Goal: Book appointment/travel/reservation

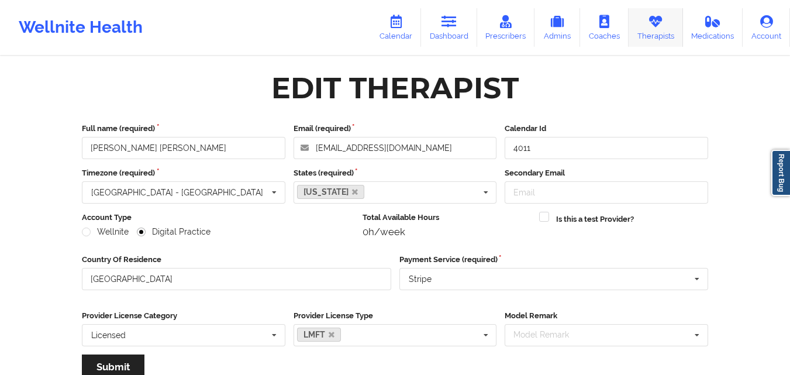
click at [646, 28] on link "Therapists" at bounding box center [656, 27] width 54 height 39
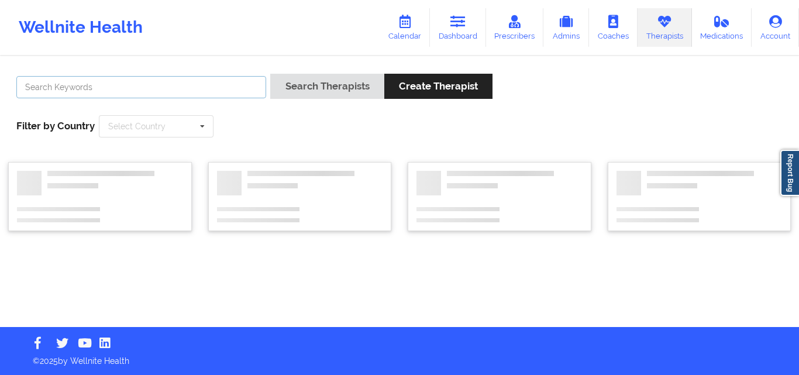
click at [200, 87] on input "text" at bounding box center [141, 87] width 250 height 22
paste input "meriem elomrani"
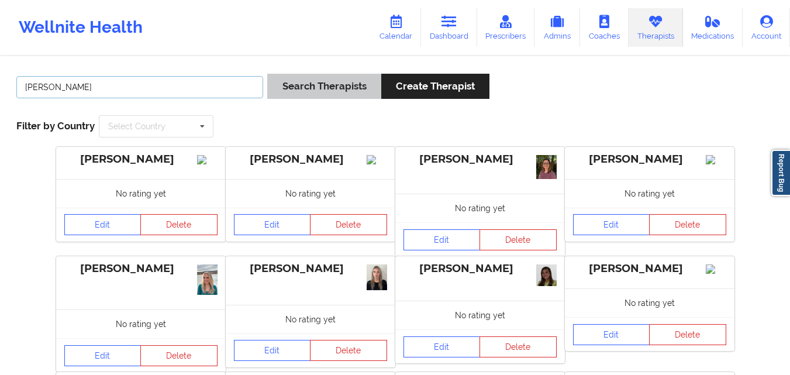
type input "meriem elomrani"
click at [323, 80] on button "Search Therapists" at bounding box center [323, 86] width 113 height 25
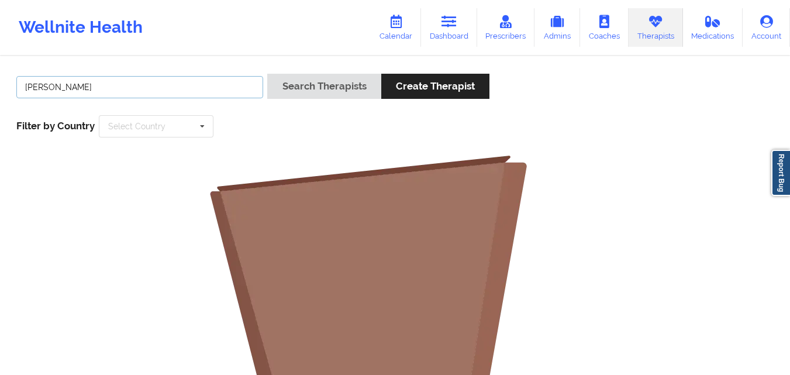
click at [138, 92] on input "meriem elomrani" at bounding box center [139, 87] width 247 height 22
click at [448, 34] on link "Dashboard" at bounding box center [449, 27] width 56 height 39
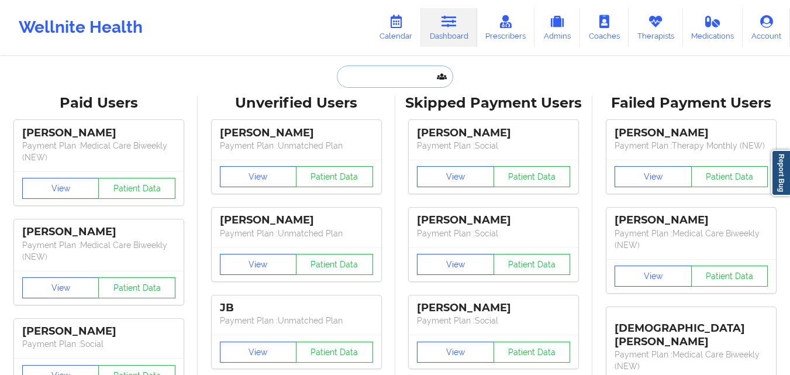
click at [395, 75] on input "text" at bounding box center [395, 76] width 116 height 22
paste input "meriem elomrani"
type input "meriem elomrani"
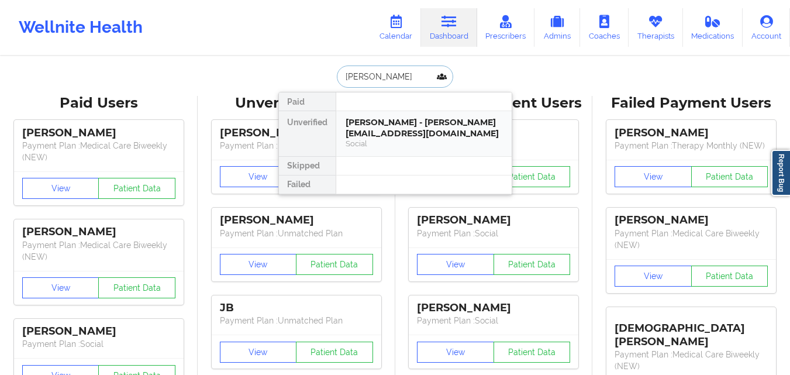
click at [389, 127] on div "Meriem Elomrani - melomran@students.kennesaw.edu" at bounding box center [424, 128] width 157 height 22
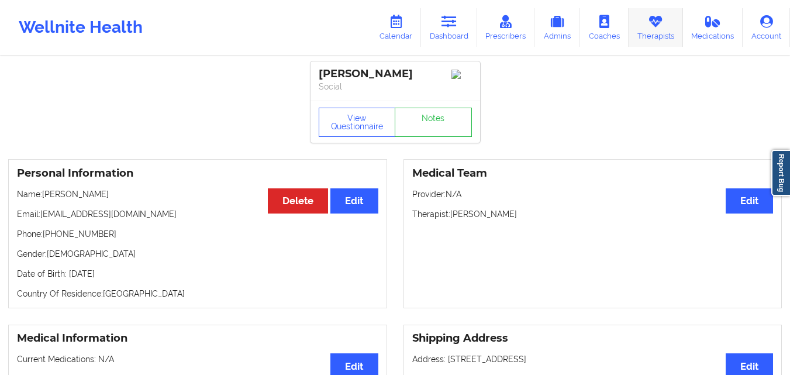
click at [668, 26] on link "Therapists" at bounding box center [656, 27] width 54 height 39
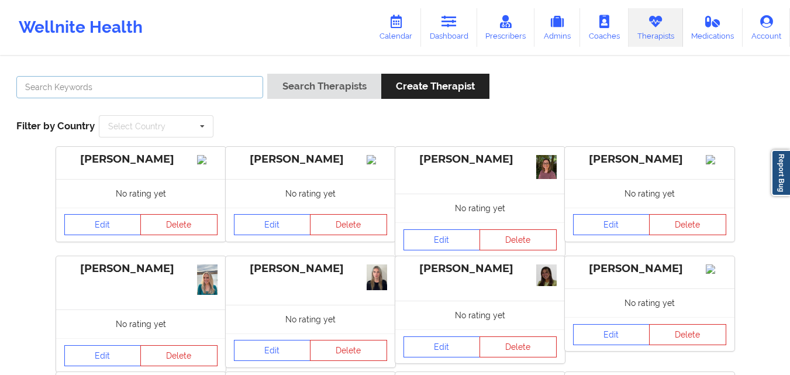
click at [149, 95] on input "text" at bounding box center [139, 87] width 247 height 22
click at [267, 74] on button "Search Therapists" at bounding box center [323, 86] width 113 height 25
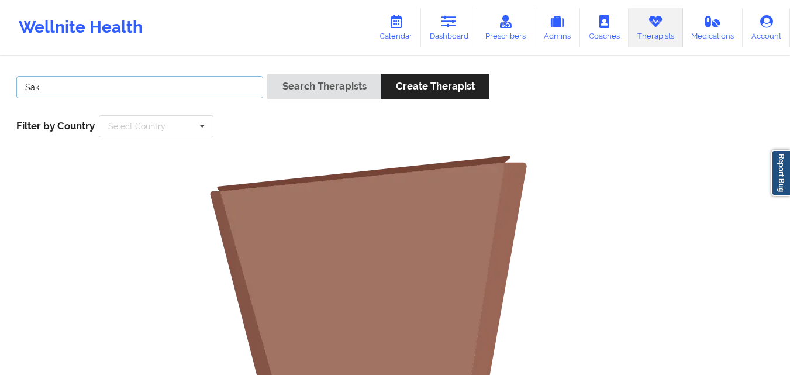
click at [186, 89] on input "Sak" at bounding box center [139, 87] width 247 height 22
click at [185, 89] on input "Sak" at bounding box center [139, 87] width 247 height 22
paste input "ima Gonzalez"
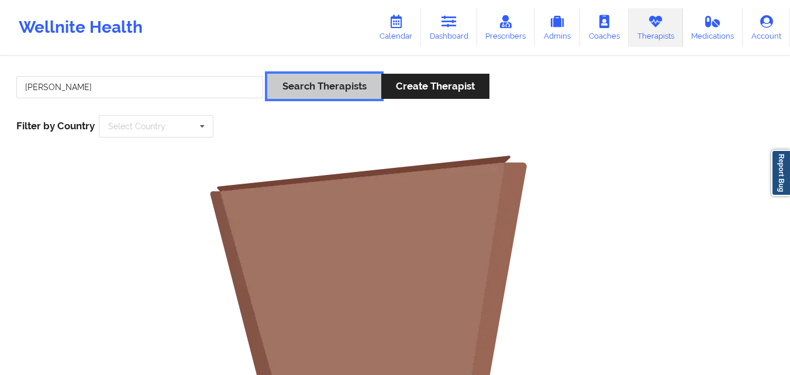
click at [340, 83] on button "Search Therapists" at bounding box center [323, 86] width 113 height 25
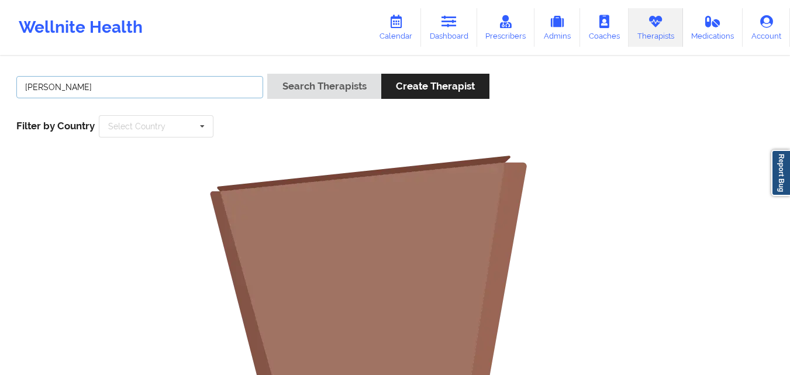
click at [154, 91] on input "Sakima Gonzalez" at bounding box center [139, 87] width 247 height 22
click at [267, 74] on button "Search Therapists" at bounding box center [323, 86] width 113 height 25
type input "Sakima"
click at [267, 74] on button "Search Therapists" at bounding box center [323, 86] width 113 height 25
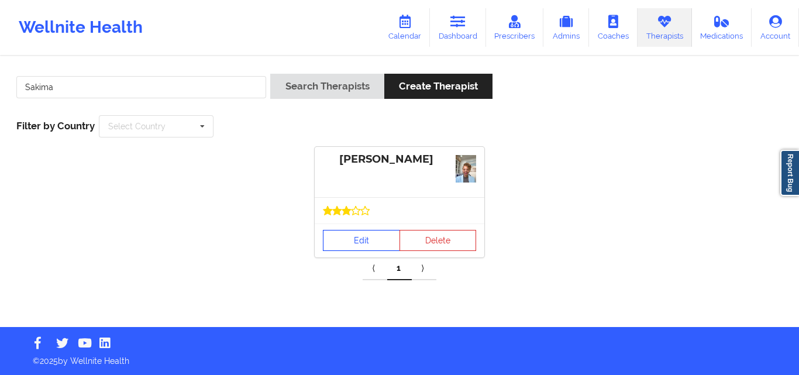
click at [360, 240] on link "Edit" at bounding box center [361, 240] width 77 height 21
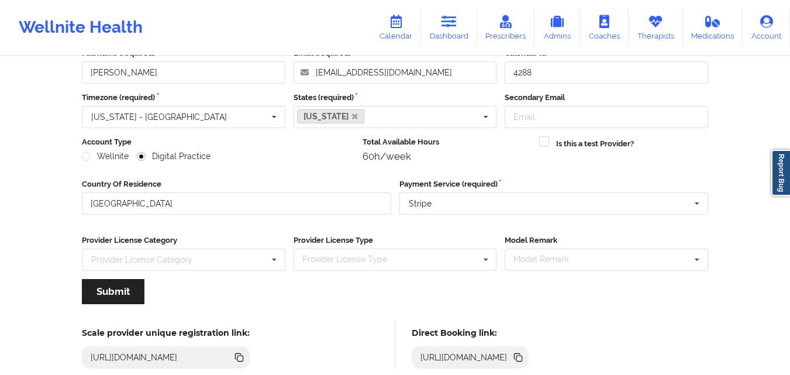
scroll to position [58, 0]
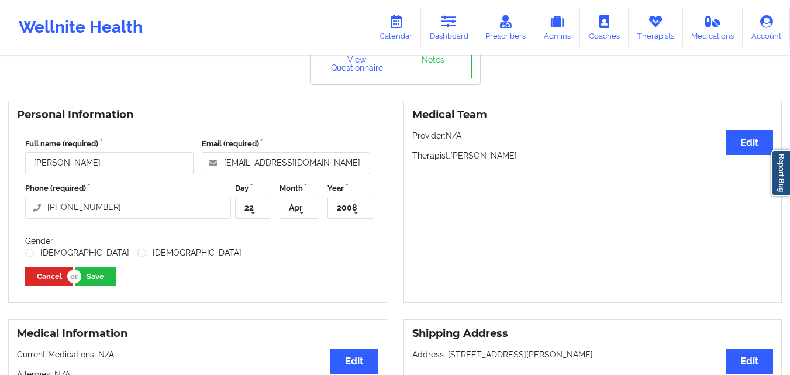
click at [664, 32] on link "Therapists" at bounding box center [656, 27] width 54 height 39
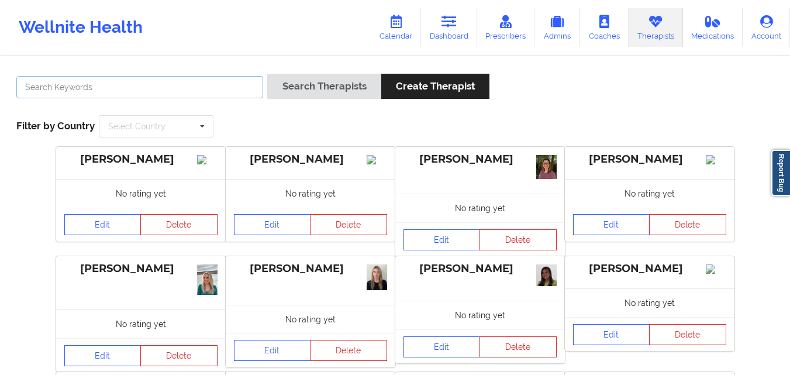
click at [135, 85] on input "text" at bounding box center [139, 87] width 247 height 22
click at [267, 74] on button "Search Therapists" at bounding box center [323, 86] width 113 height 25
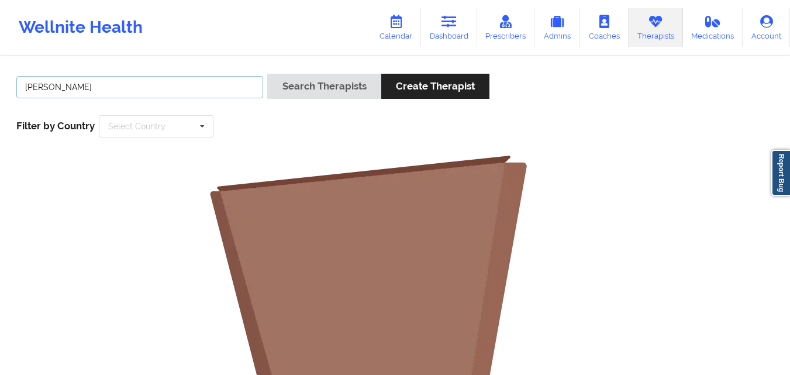
click at [178, 85] on input "[PERSON_NAME]" at bounding box center [139, 87] width 247 height 22
type input "M"
click at [213, 86] on input "text" at bounding box center [139, 87] width 247 height 22
paste input "[PERSON_NAME]"
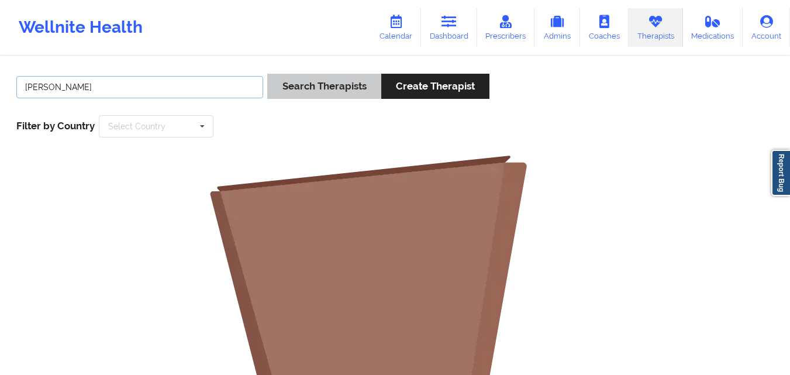
type input "[PERSON_NAME]"
click at [325, 85] on button "Search Therapists" at bounding box center [323, 86] width 113 height 25
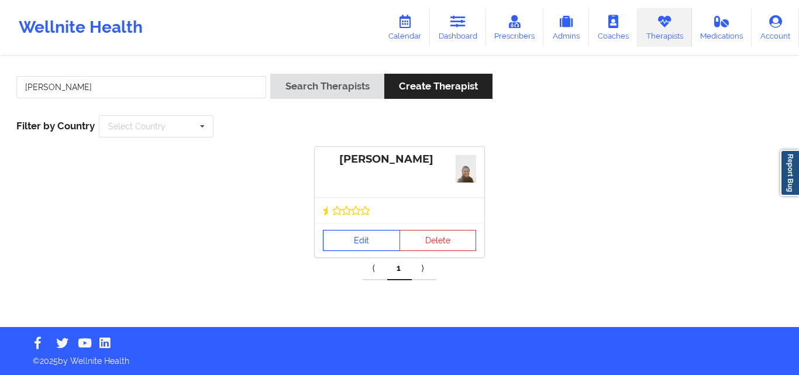
click at [368, 236] on link "Edit" at bounding box center [361, 240] width 77 height 21
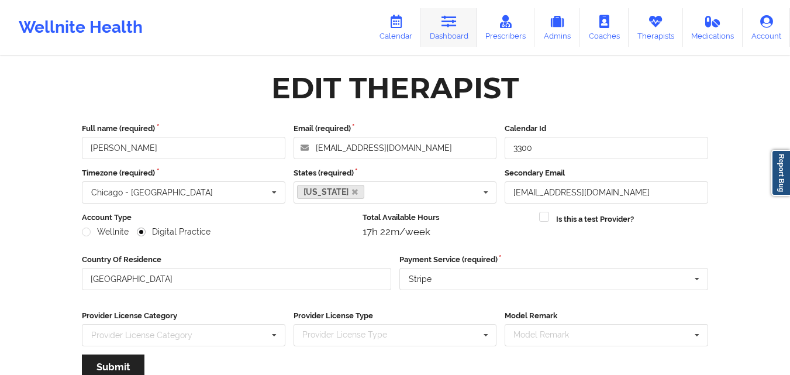
click at [443, 22] on link "Dashboard" at bounding box center [449, 27] width 56 height 39
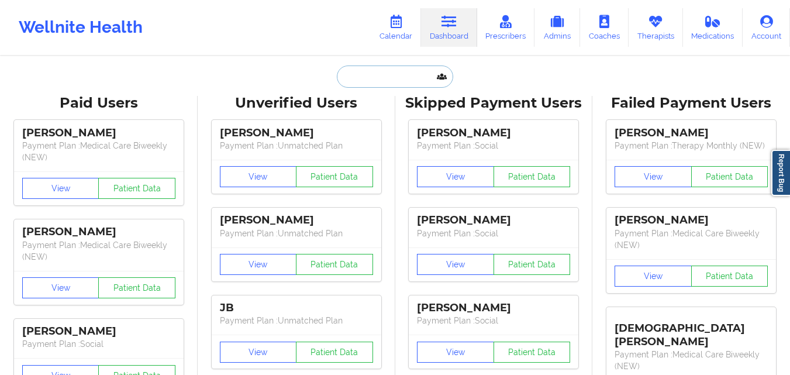
click at [397, 75] on input "text" at bounding box center [395, 76] width 116 height 22
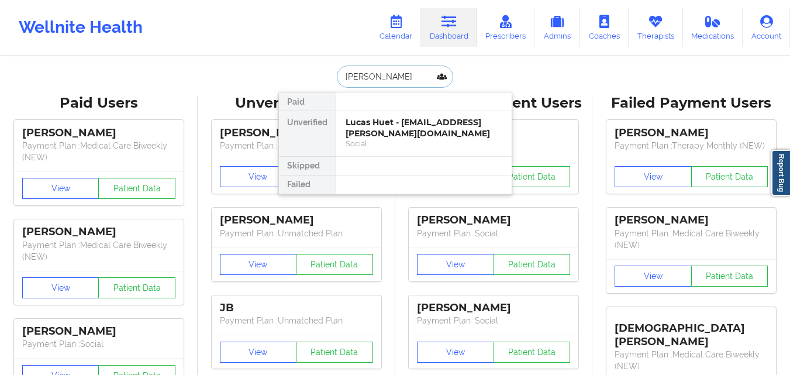
click at [410, 73] on input "[PERSON_NAME]" at bounding box center [395, 76] width 116 height 22
paste input "[PHONE_NUMBER]"
type input "[PHONE_NUMBER]"
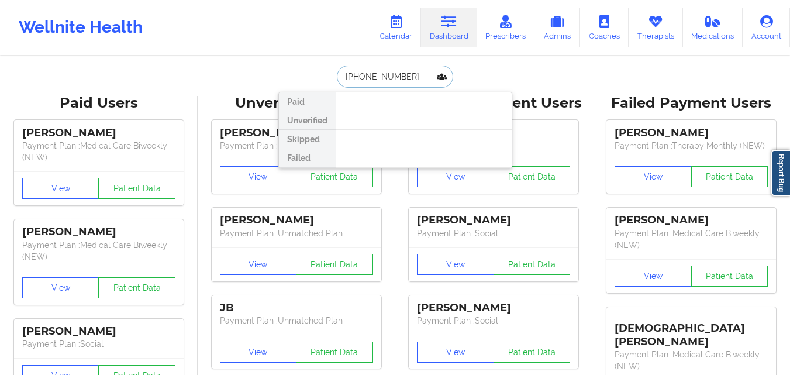
click at [410, 73] on input "[PHONE_NUMBER]" at bounding box center [395, 76] width 116 height 22
type input "[PERSON_NAME]"
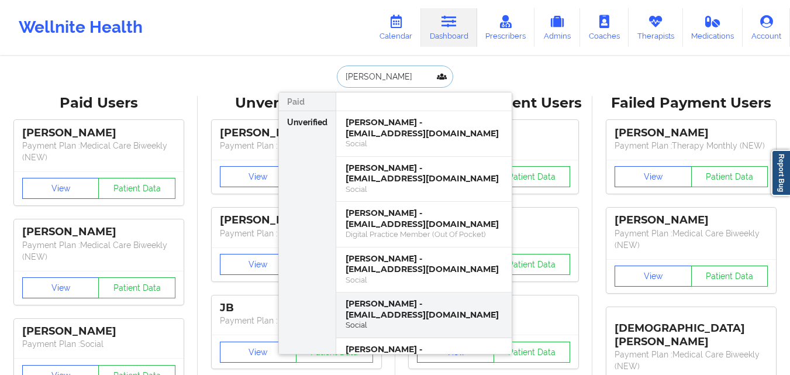
scroll to position [29, 0]
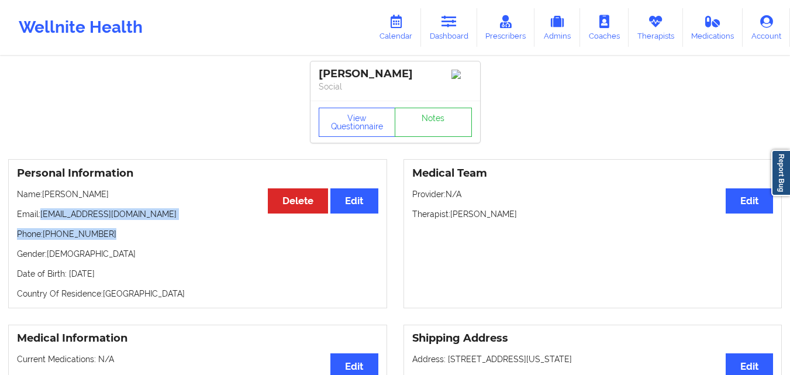
drag, startPoint x: 42, startPoint y: 219, endPoint x: 131, endPoint y: 227, distance: 89.3
click at [125, 231] on div "Personal Information Edit Delete Name: [PERSON_NAME] Email: [EMAIL_ADDRESS][DOM…" at bounding box center [197, 233] width 379 height 149
click at [134, 224] on div "Personal Information Edit Delete Name: [PERSON_NAME] Email: [EMAIL_ADDRESS][DOM…" at bounding box center [197, 233] width 379 height 149
drag, startPoint x: 42, startPoint y: 215, endPoint x: 162, endPoint y: 204, distance: 121.0
click at [163, 204] on div "Personal Information Edit Delete Name: [PERSON_NAME] Email: [EMAIL_ADDRESS][DOM…" at bounding box center [197, 233] width 379 height 149
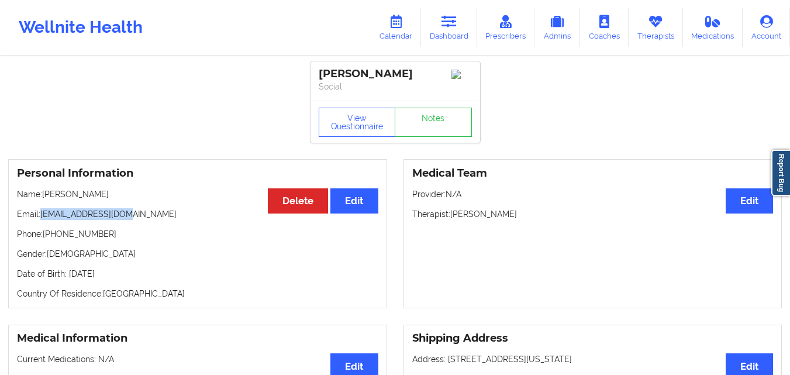
copy p "[EMAIL_ADDRESS][DOMAIN_NAME]"
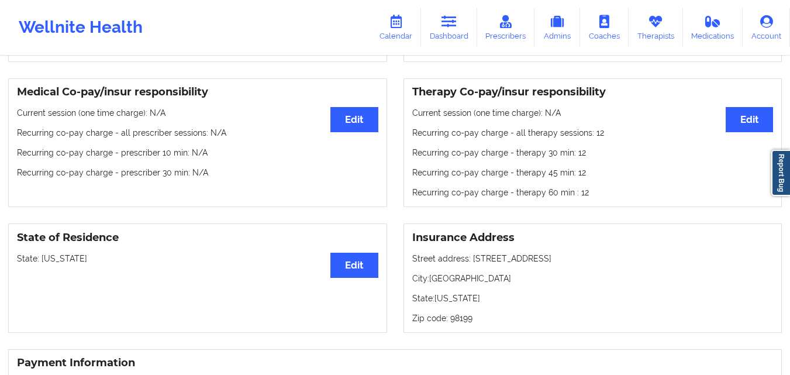
scroll to position [351, 0]
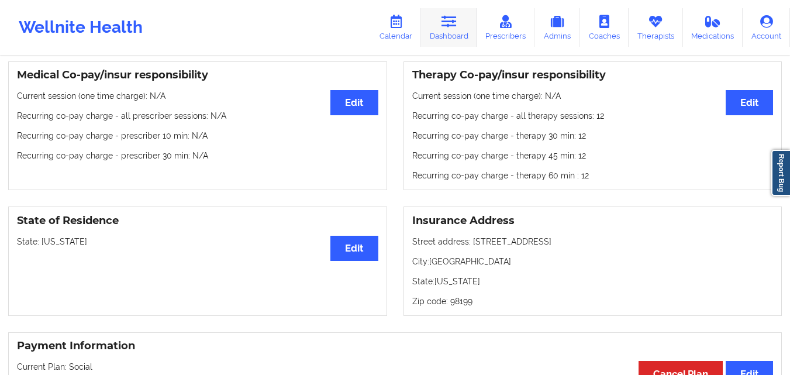
click at [441, 29] on link "Dashboard" at bounding box center [449, 27] width 56 height 39
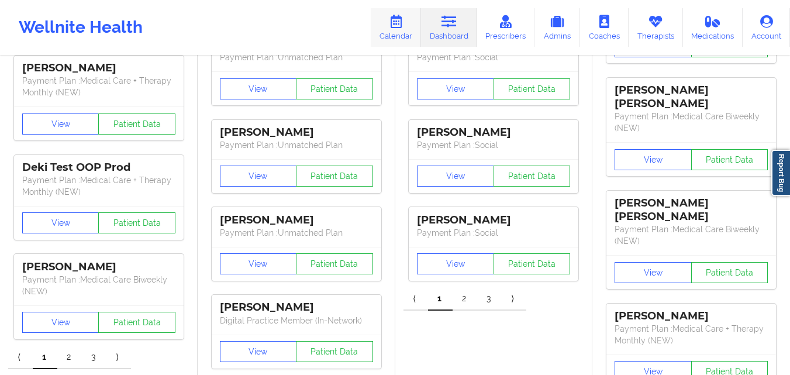
click at [391, 33] on link "Calendar" at bounding box center [396, 27] width 50 height 39
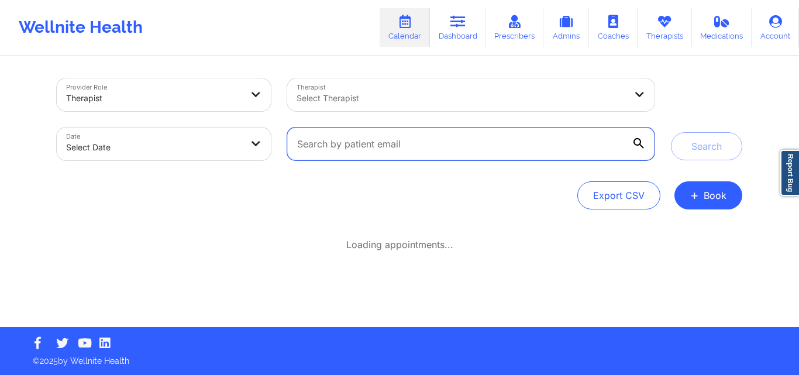
click at [418, 153] on input "text" at bounding box center [470, 143] width 367 height 33
paste input "[EMAIL_ADDRESS][DOMAIN_NAME]"
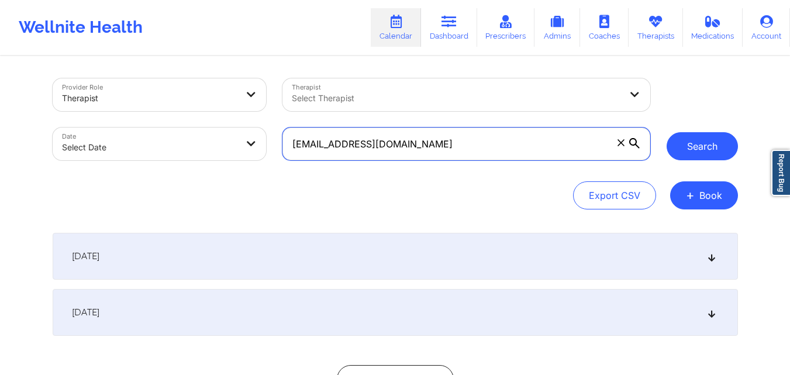
type input "[EMAIL_ADDRESS][DOMAIN_NAME]"
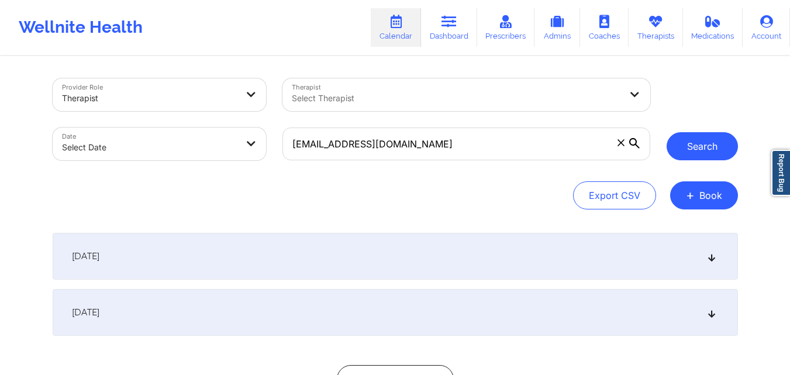
click at [688, 149] on button "Search" at bounding box center [702, 146] width 71 height 28
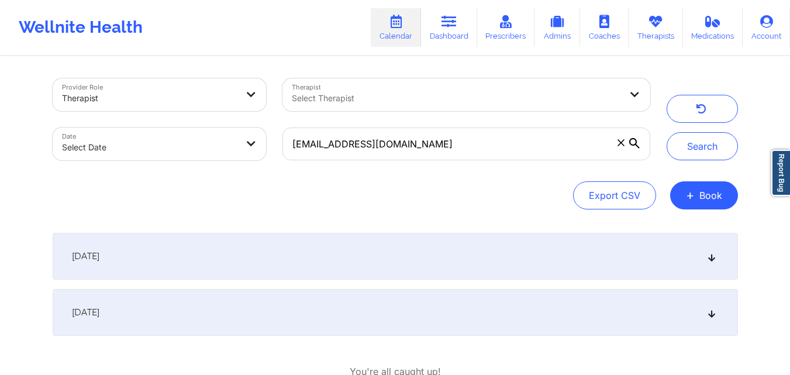
click at [287, 257] on div "[DATE]" at bounding box center [395, 256] width 685 height 47
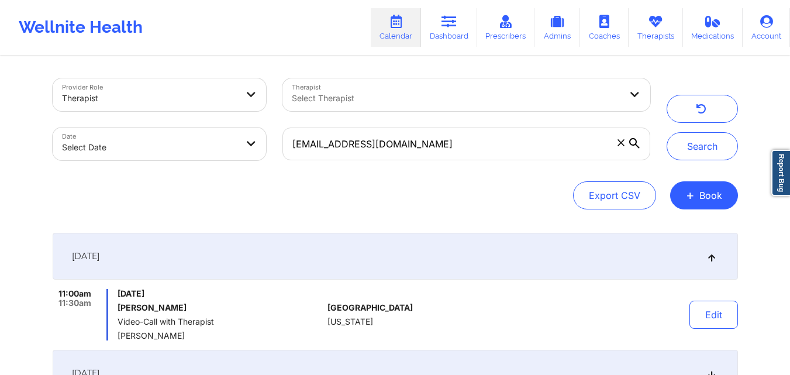
scroll to position [141, 0]
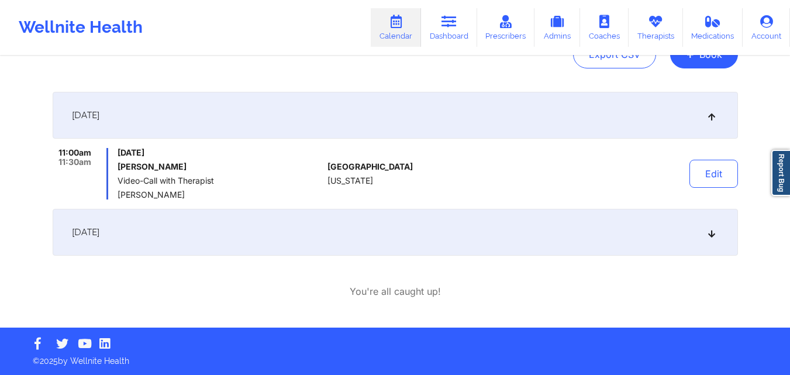
click at [182, 247] on div "[DATE]" at bounding box center [395, 232] width 685 height 47
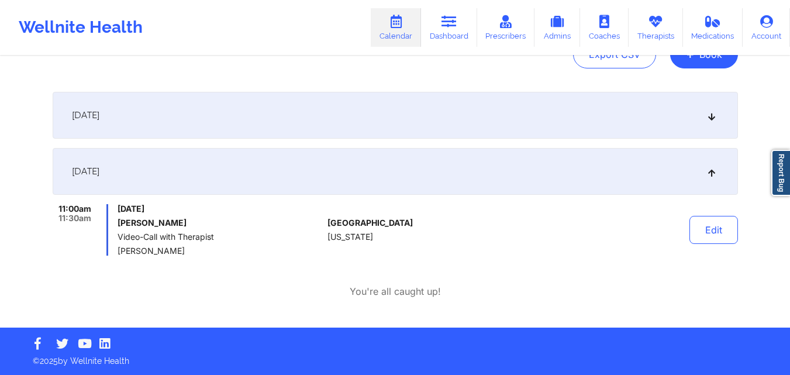
click at [342, 58] on div "Export CSV + Book" at bounding box center [395, 54] width 685 height 28
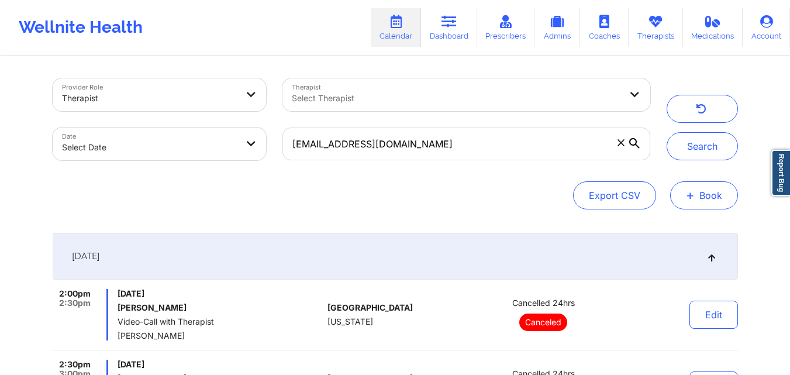
click at [716, 190] on button "+ Book" at bounding box center [704, 195] width 68 height 28
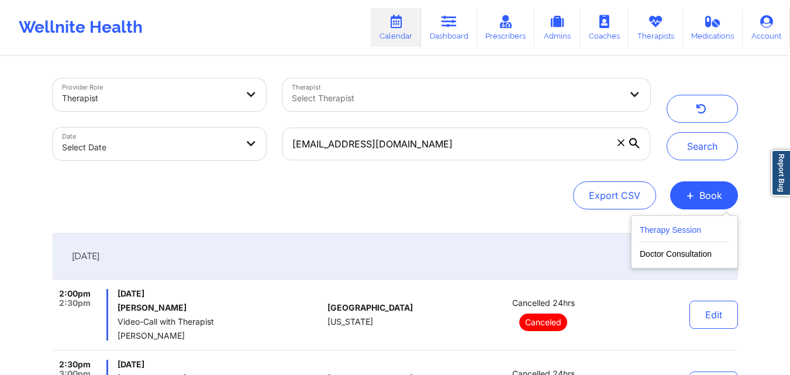
click at [668, 226] on button "Therapy Session" at bounding box center [684, 232] width 89 height 19
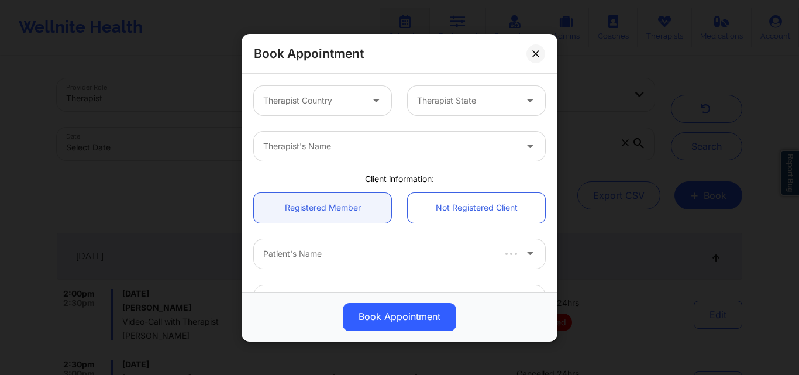
click at [348, 102] on div at bounding box center [312, 101] width 99 height 14
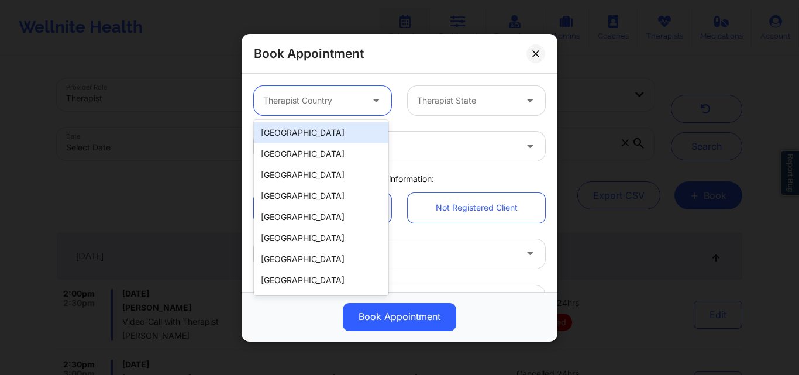
click at [337, 132] on div "[GEOGRAPHIC_DATA]" at bounding box center [321, 132] width 134 height 21
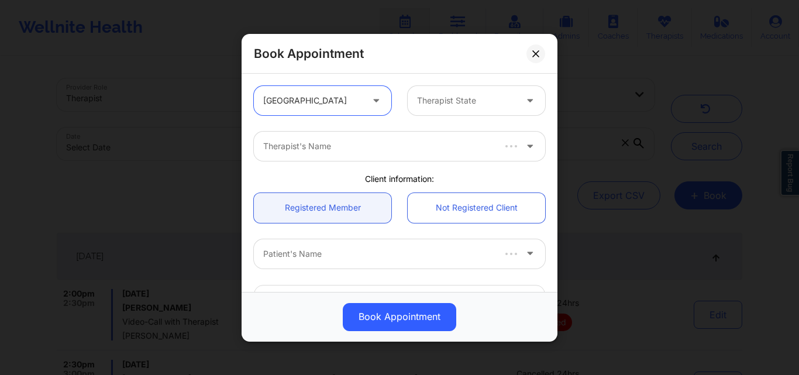
click at [457, 100] on div at bounding box center [466, 101] width 99 height 14
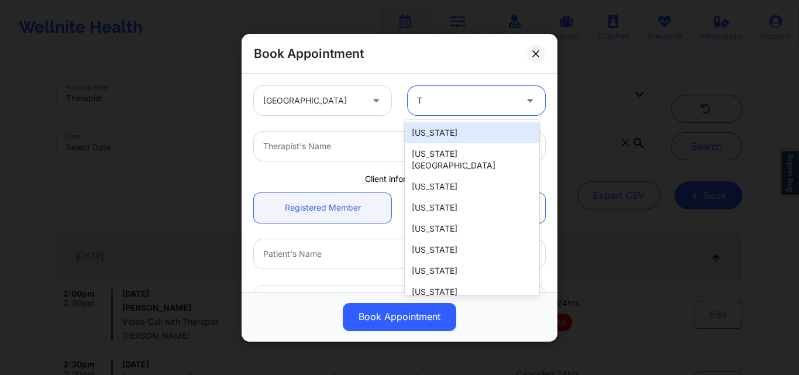
type input "Te"
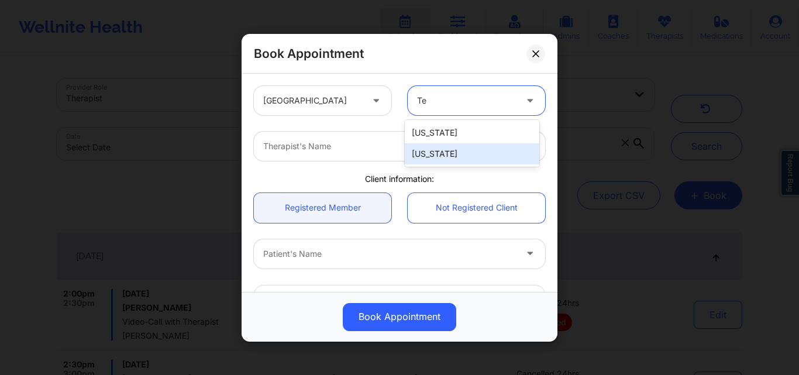
click at [450, 157] on div "[US_STATE]" at bounding box center [472, 153] width 134 height 21
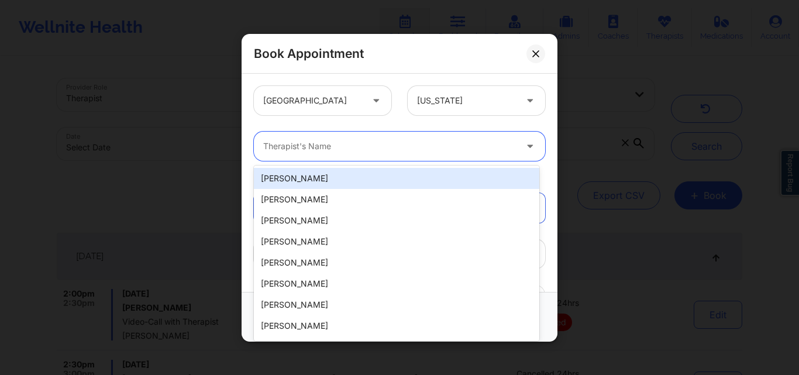
click at [366, 157] on div "Therapist's Name" at bounding box center [385, 146] width 263 height 29
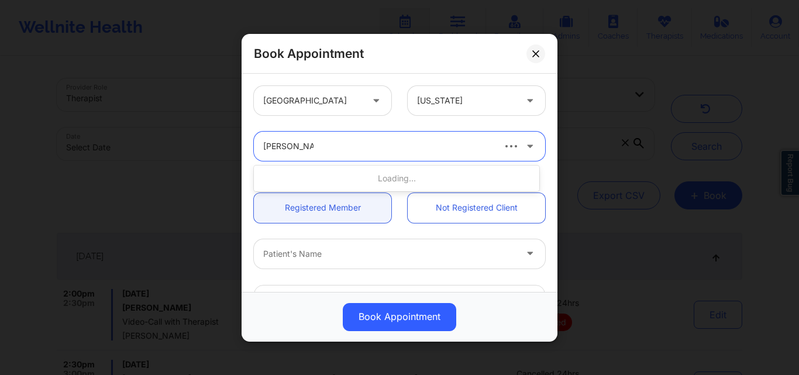
type input "[PERSON_NAME]"
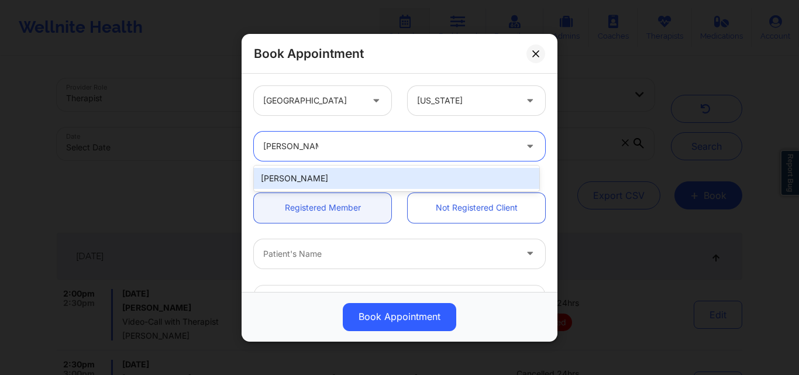
click at [358, 184] on div "[PERSON_NAME]" at bounding box center [396, 178] width 285 height 21
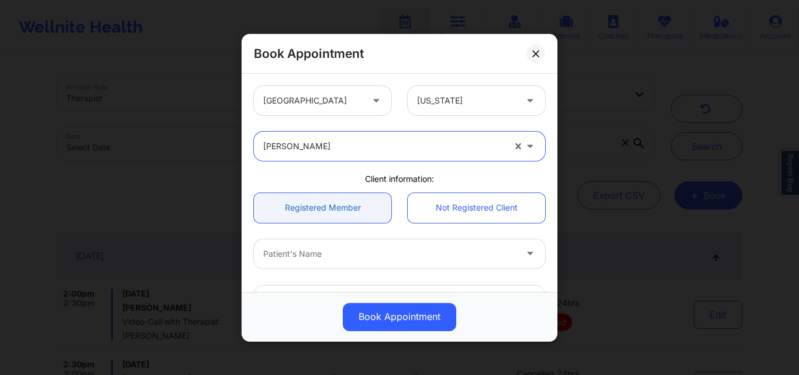
click at [325, 198] on link "Registered Member" at bounding box center [322, 207] width 137 height 30
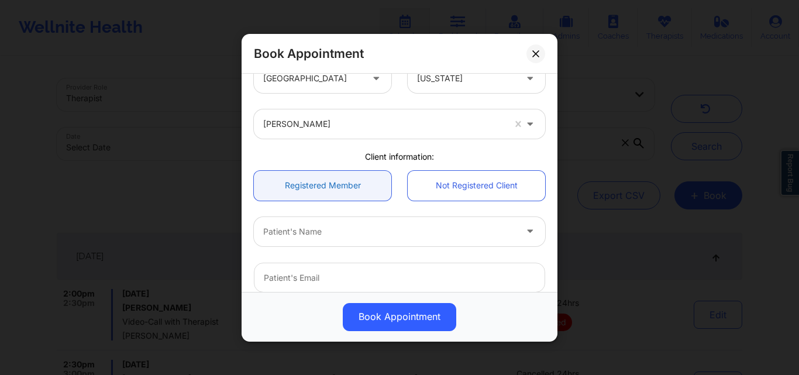
scroll to position [58, 0]
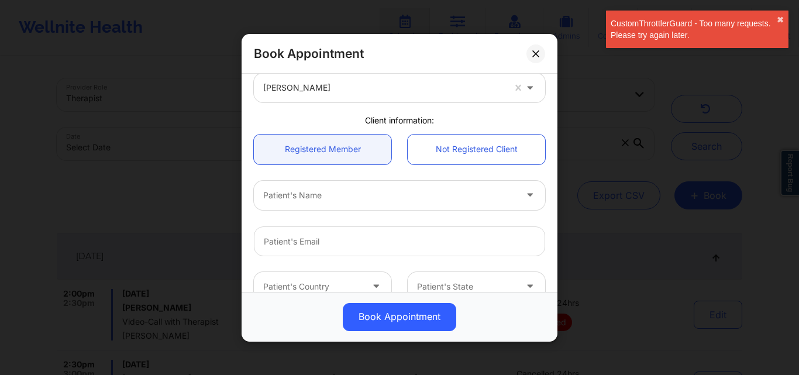
click at [325, 185] on div "Patient's Name" at bounding box center [385, 194] width 263 height 29
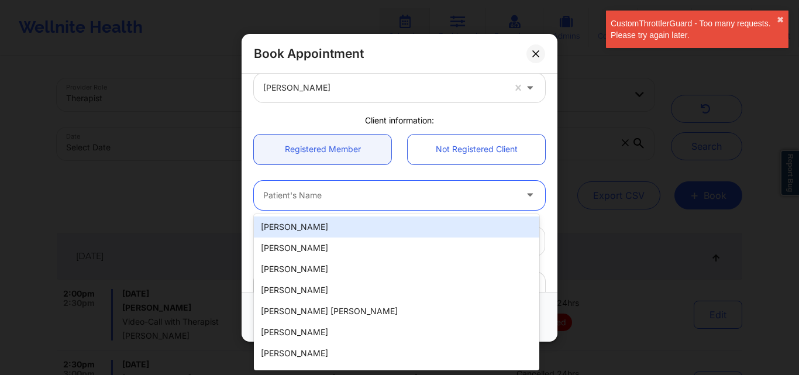
paste input "[PERSON_NAME]"
type input "[PERSON_NAME]"
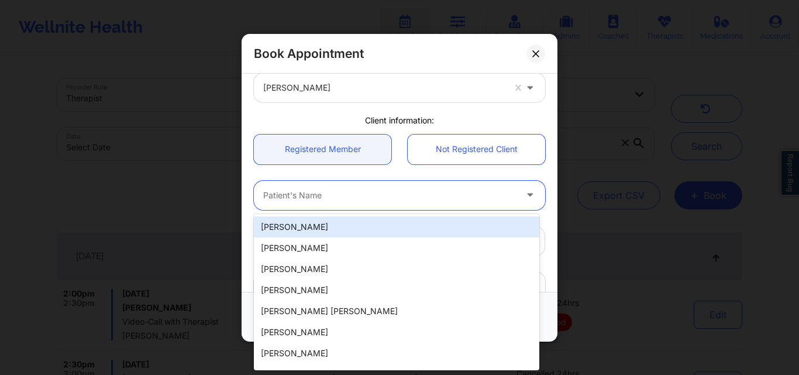
click at [344, 199] on div at bounding box center [389, 195] width 253 height 14
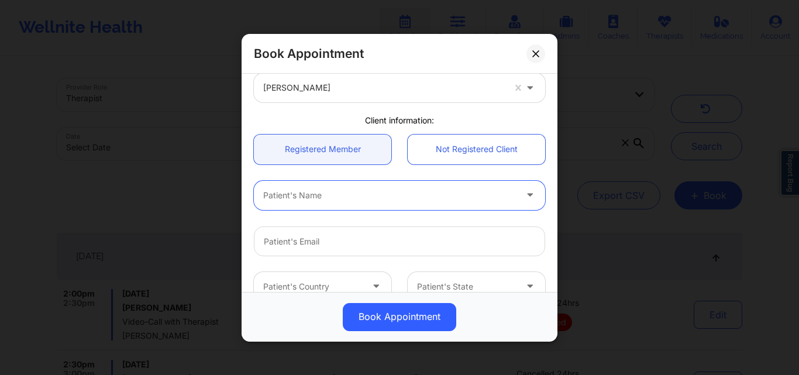
paste input "meriem elomran"
type input "meriem elomran"
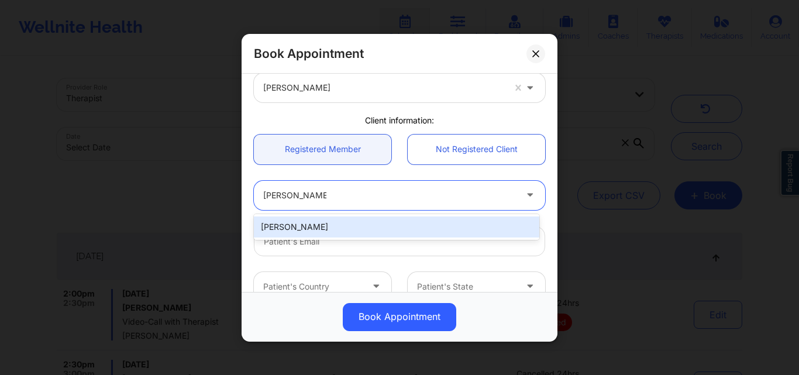
click at [360, 219] on div "Meriem Elomrani" at bounding box center [396, 226] width 285 height 21
type input "melomran@students.kennesaw.edu"
type input "+14042403728"
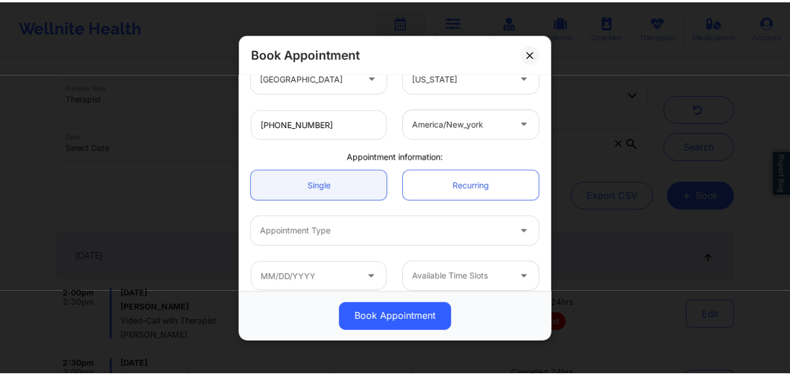
scroll to position [278, 0]
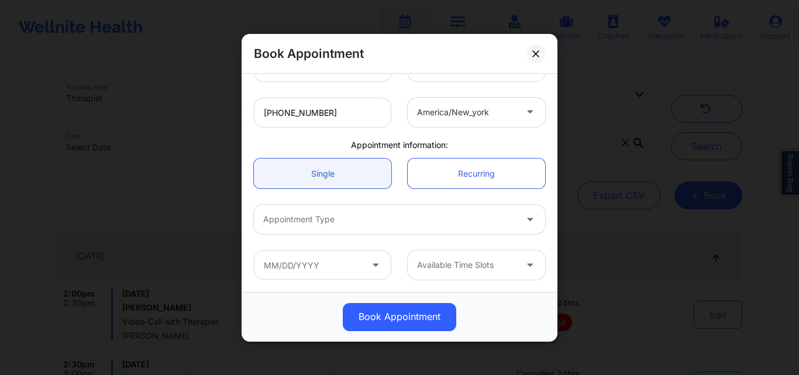
click at [313, 172] on link "Single" at bounding box center [322, 173] width 137 height 30
click at [340, 226] on div at bounding box center [389, 219] width 253 height 14
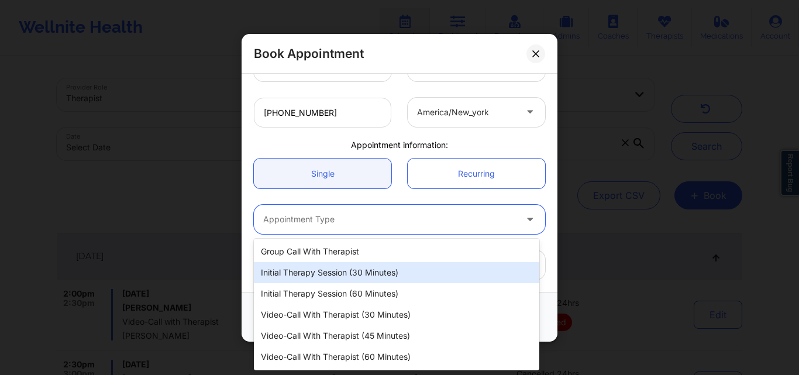
click at [354, 280] on div "Initial Therapy Session (30 minutes)" at bounding box center [396, 272] width 285 height 21
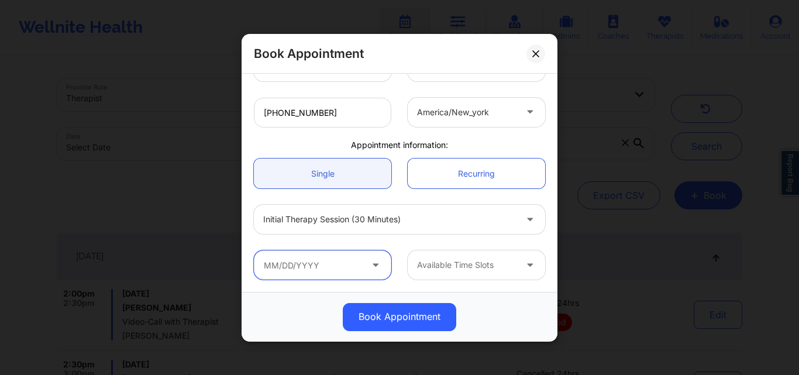
click at [337, 261] on input "text" at bounding box center [322, 264] width 137 height 29
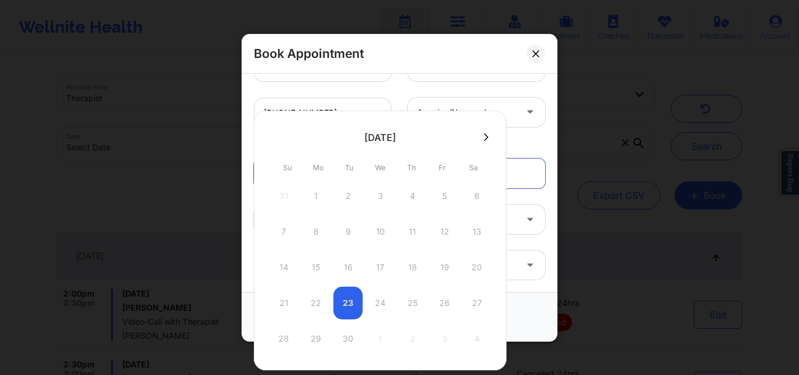
click at [348, 303] on div "21 22 23 24 25 26 27" at bounding box center [380, 303] width 222 height 33
click at [533, 284] on div "Available Time Slots" at bounding box center [400, 265] width 308 height 46
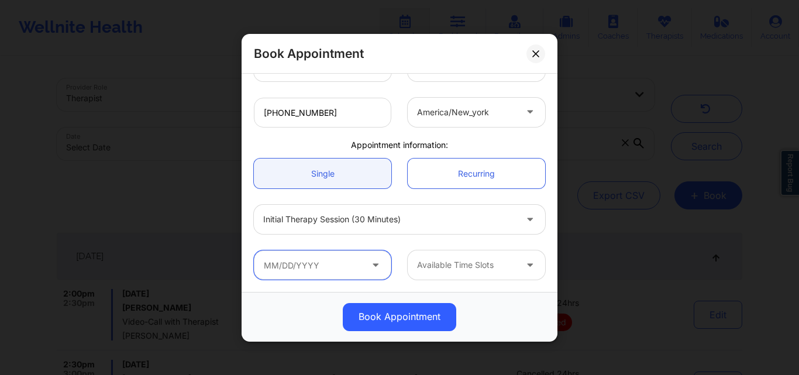
click at [360, 270] on input "text" at bounding box center [322, 264] width 137 height 29
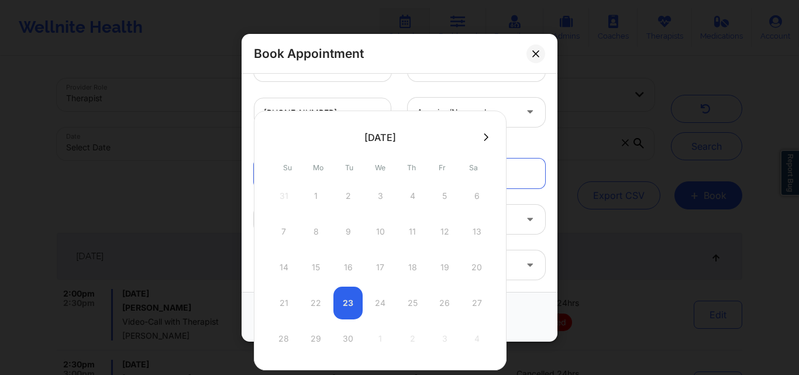
click at [348, 306] on div "21 22 23 24 25 26 27" at bounding box center [380, 303] width 222 height 33
click at [481, 139] on button at bounding box center [486, 137] width 12 height 10
click at [272, 134] on icon at bounding box center [274, 137] width 5 height 9
click at [352, 306] on div "21 22 23 24 25 26 27" at bounding box center [380, 303] width 222 height 33
click at [373, 305] on div "24" at bounding box center [379, 303] width 29 height 33
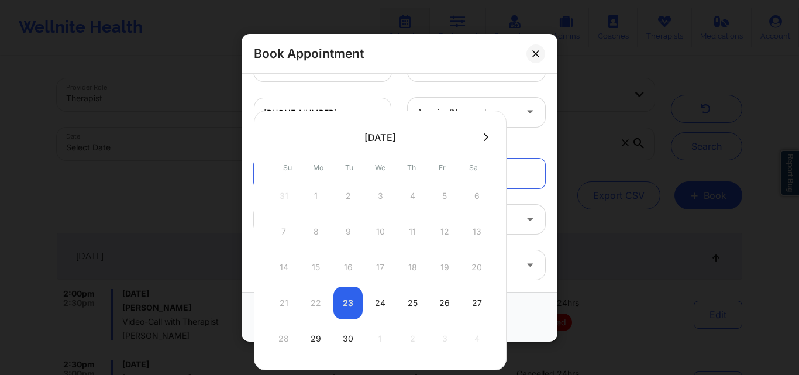
type input "09/24/2025"
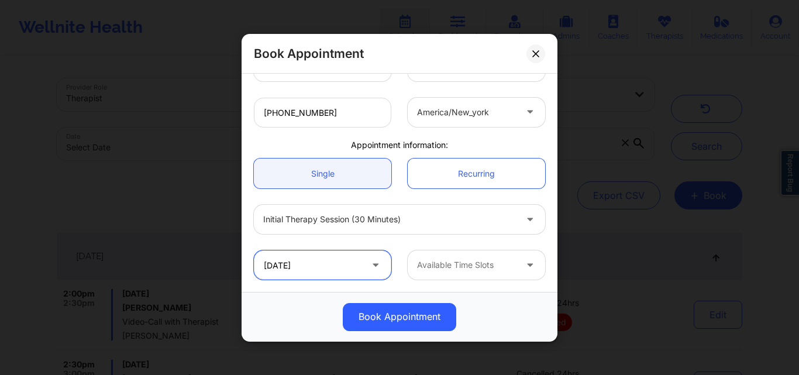
click at [348, 266] on input "09/24/2025" at bounding box center [322, 264] width 137 height 29
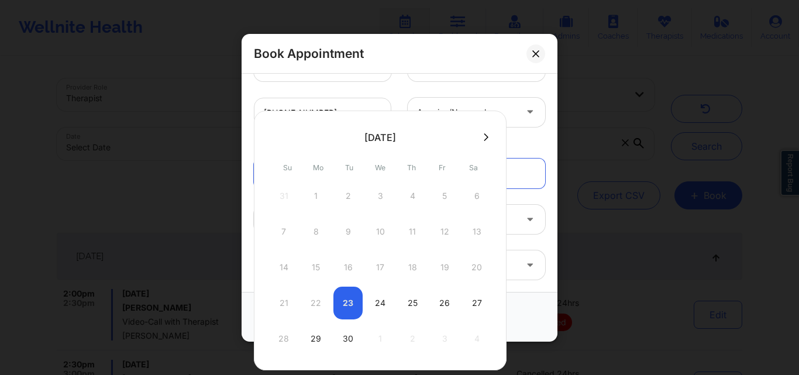
click at [344, 302] on div "21 22 23 24 25 26 27" at bounding box center [380, 303] width 222 height 33
click at [345, 302] on div "21 22 23 24 25 26 27" at bounding box center [380, 303] width 222 height 33
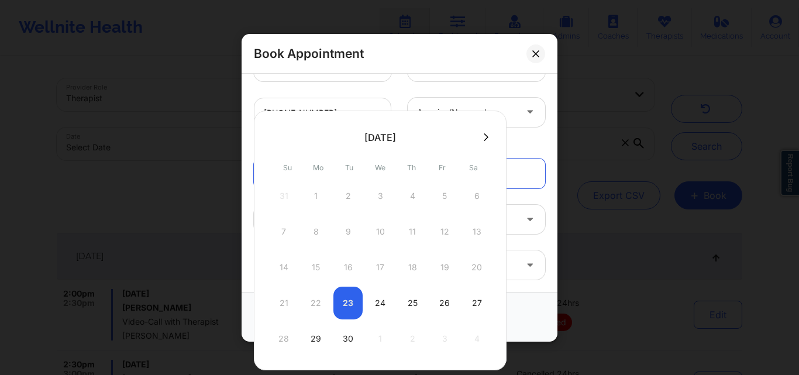
click at [345, 302] on div "21 22 23 24 25 26 27" at bounding box center [380, 303] width 222 height 33
click at [485, 139] on icon at bounding box center [486, 137] width 5 height 8
click at [274, 140] on icon at bounding box center [274, 137] width 5 height 9
click at [380, 306] on div "24" at bounding box center [379, 303] width 29 height 33
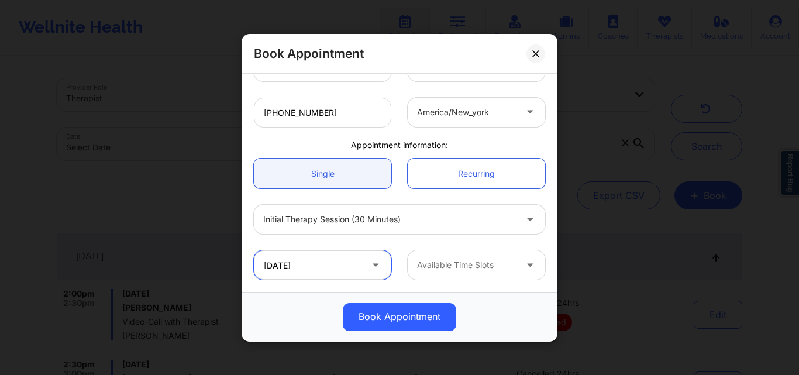
click at [346, 272] on input "09/24/2025" at bounding box center [322, 264] width 137 height 29
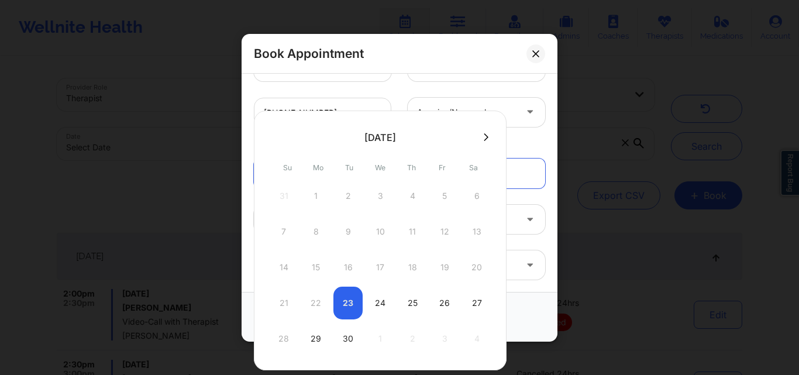
click at [346, 301] on div "21 22 23 24 25 26 27" at bounding box center [380, 303] width 222 height 33
click at [539, 315] on div "Book Appointment" at bounding box center [399, 316] width 299 height 28
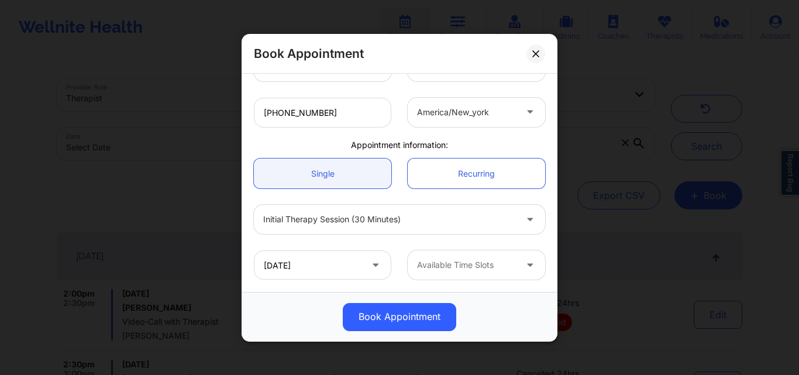
click at [374, 267] on icon at bounding box center [376, 262] width 12 height 10
click at [362, 263] on input "09/24/2025" at bounding box center [322, 264] width 137 height 29
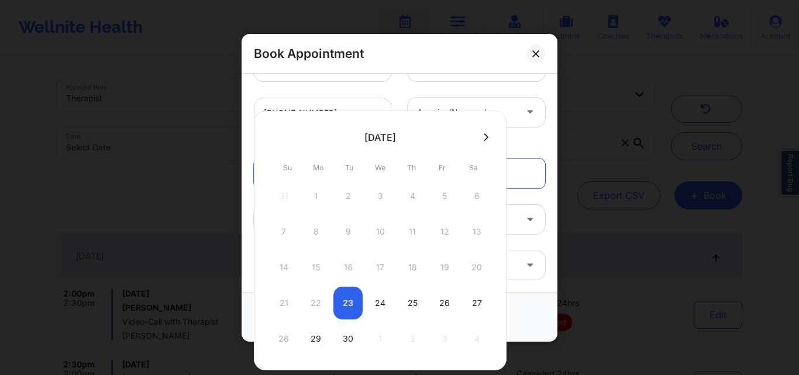
click at [355, 299] on div "21 22 23 24 25 26 27" at bounding box center [380, 303] width 222 height 33
click at [537, 50] on icon at bounding box center [535, 53] width 7 height 7
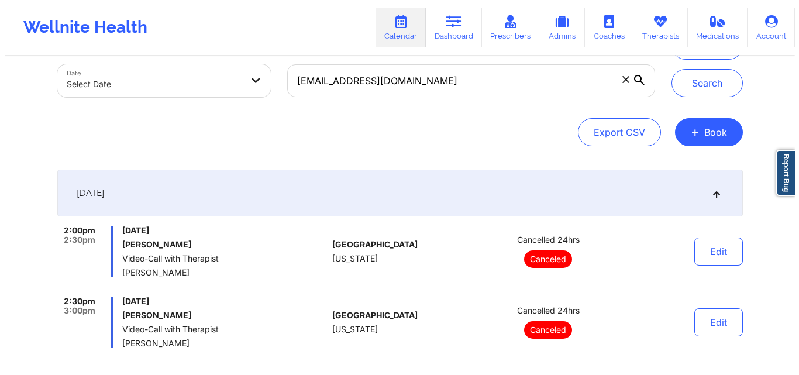
scroll to position [117, 0]
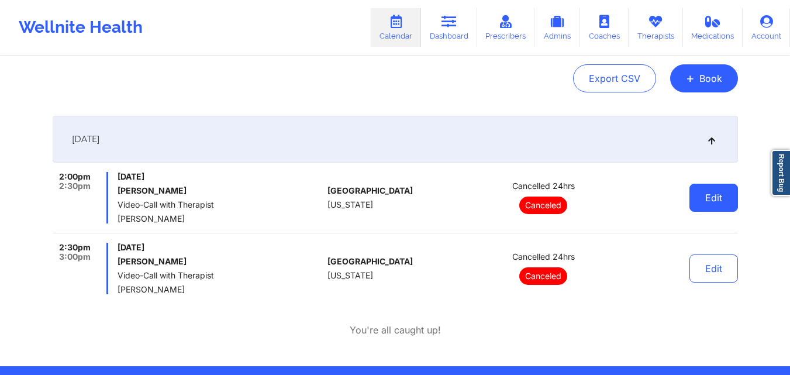
click at [721, 200] on button "Edit" at bounding box center [713, 198] width 49 height 28
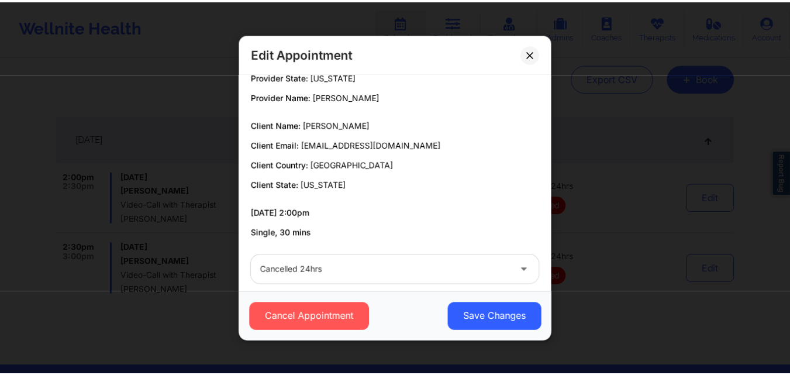
scroll to position [47, 0]
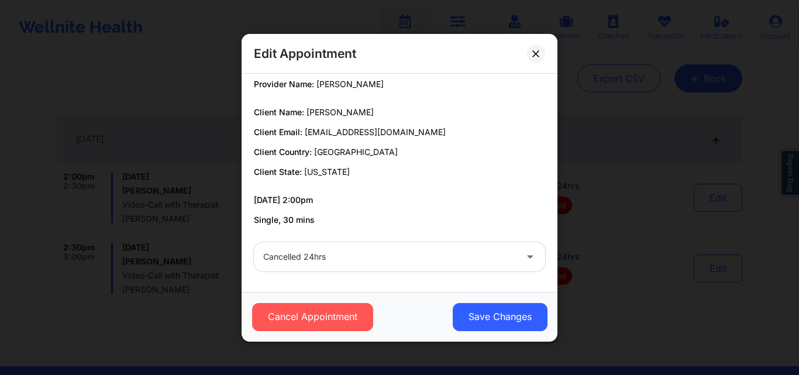
click at [530, 259] on icon at bounding box center [530, 254] width 12 height 10
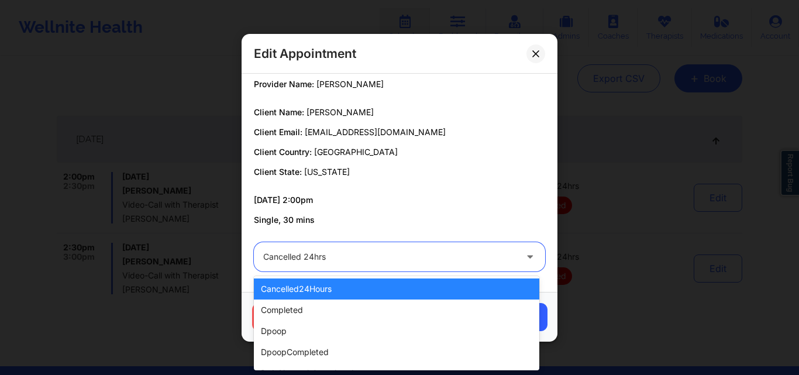
click at [458, 191] on div "Provider Country: United States Provider State: Texas Provider Name: Mariam Sai…" at bounding box center [400, 132] width 308 height 187
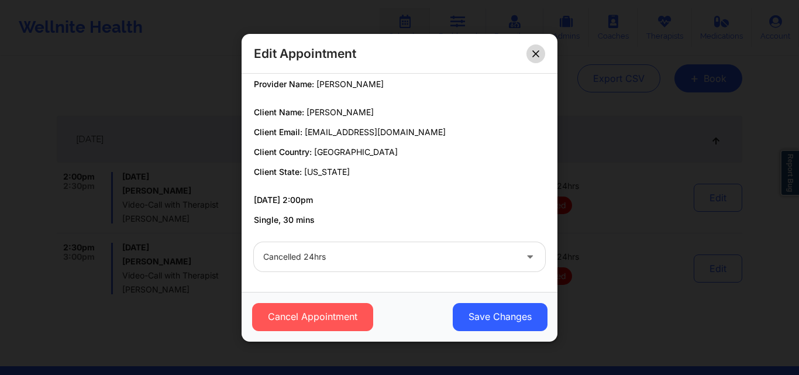
click at [530, 57] on button at bounding box center [535, 53] width 19 height 19
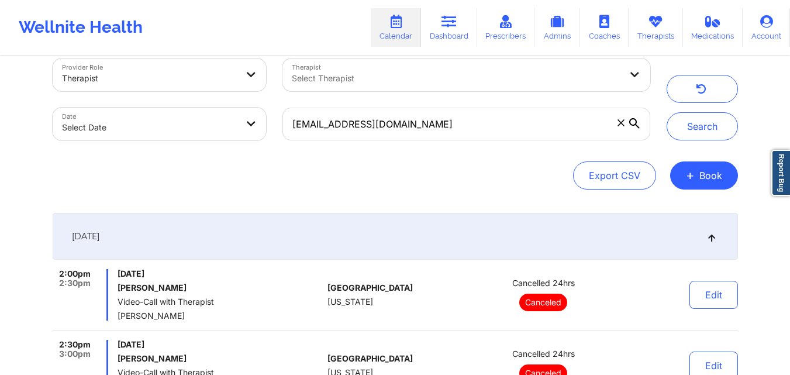
scroll to position [0, 0]
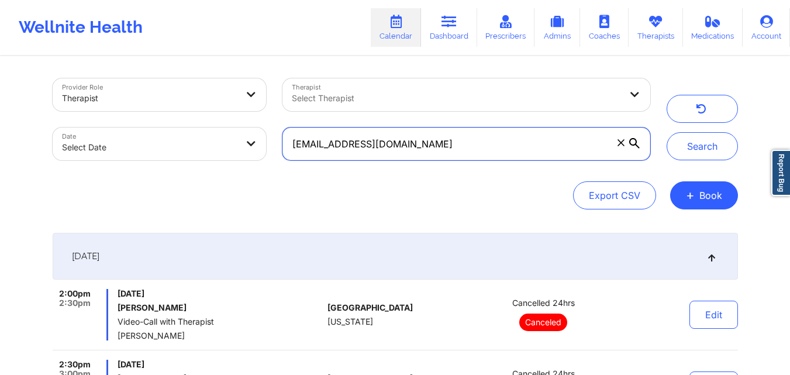
click at [538, 146] on input "melomran@students.kennesaw.edu" at bounding box center [465, 143] width 367 height 33
paste input "[EMAIL_ADDRESS][DOMAIN_NAME]"
type input "[EMAIL_ADDRESS][DOMAIN_NAME]"
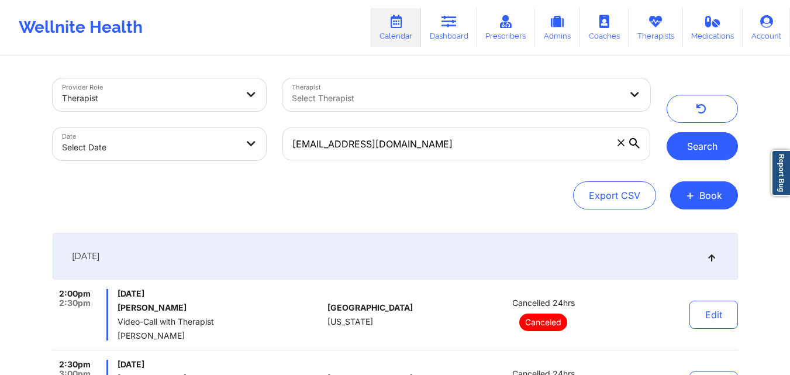
click at [712, 150] on button "Search" at bounding box center [702, 146] width 71 height 28
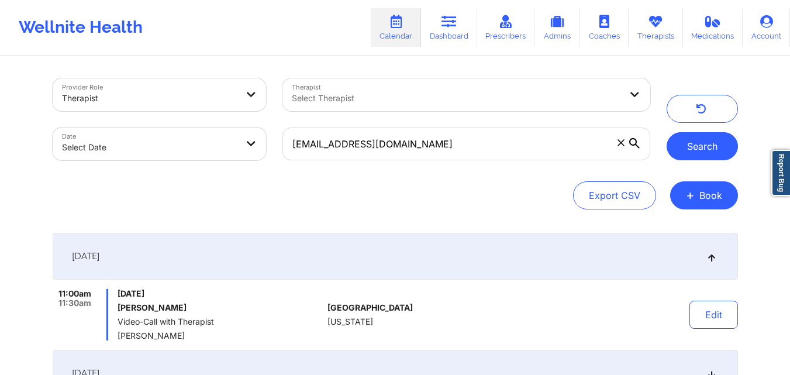
click at [702, 144] on button "Search" at bounding box center [702, 146] width 71 height 28
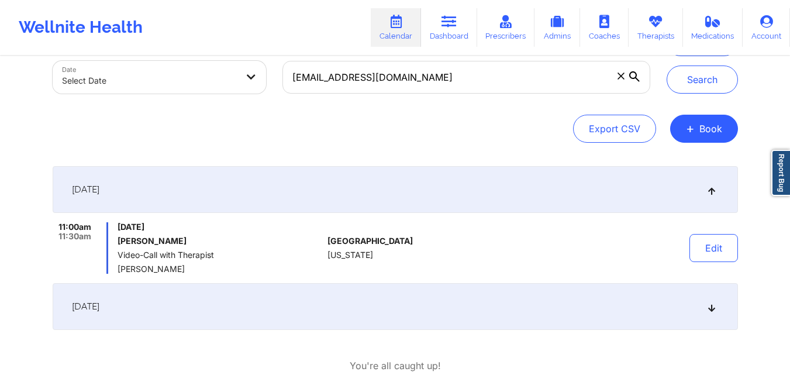
scroll to position [141, 0]
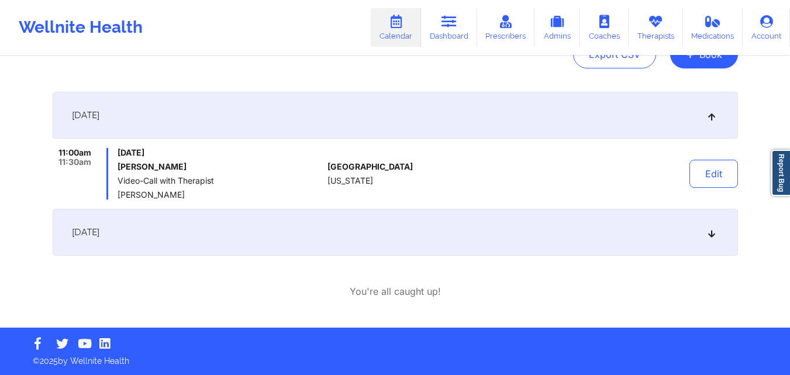
click at [386, 227] on div "[DATE]" at bounding box center [395, 232] width 685 height 47
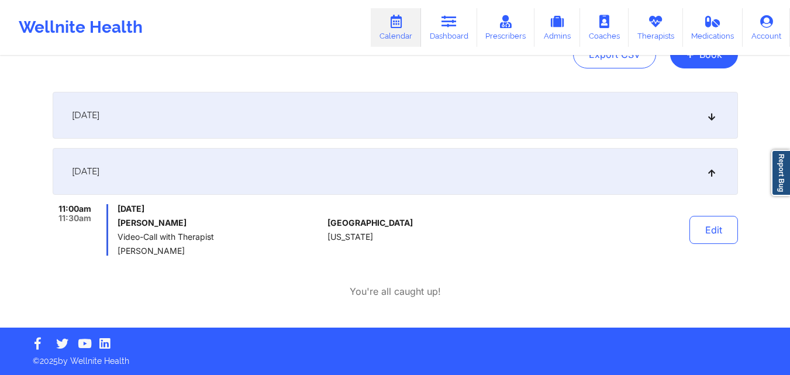
click at [442, 175] on div "[DATE]" at bounding box center [395, 171] width 685 height 47
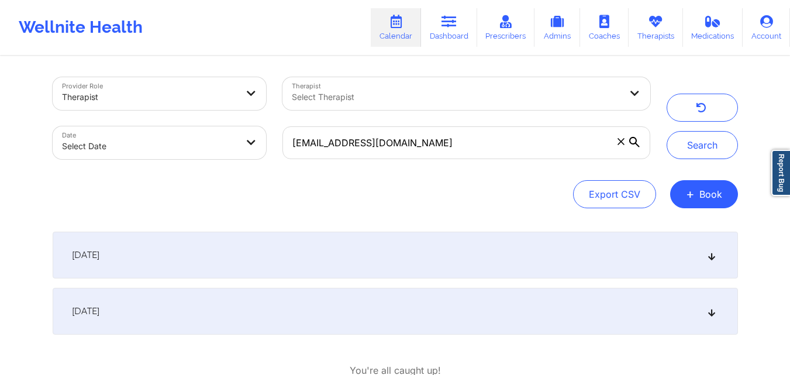
scroll to position [0, 0]
click at [415, 266] on div "[DATE]" at bounding box center [395, 256] width 685 height 47
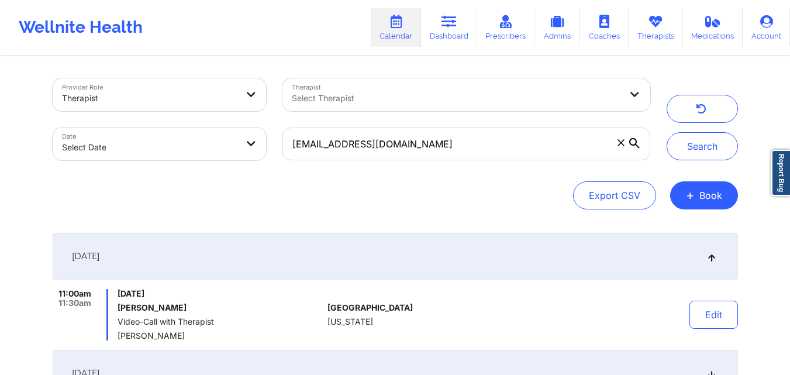
scroll to position [117, 0]
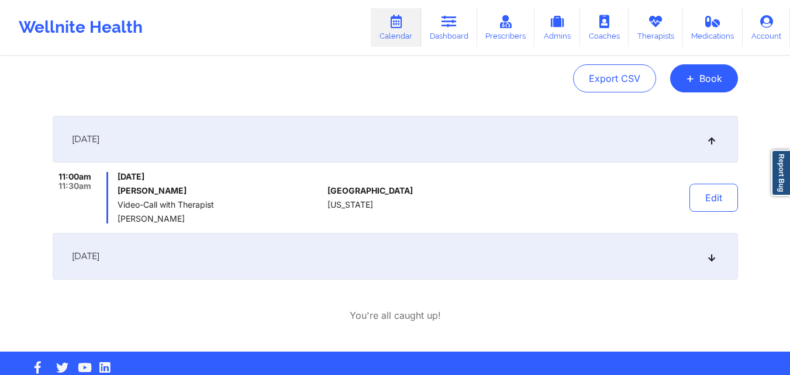
click at [426, 248] on div "[DATE]" at bounding box center [395, 256] width 685 height 47
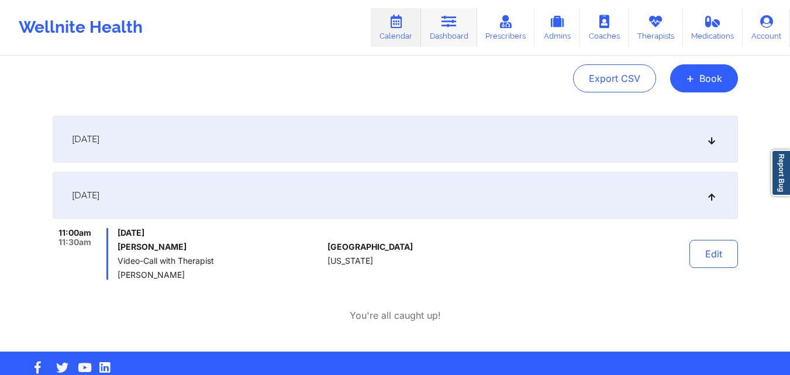
click at [448, 28] on icon at bounding box center [448, 21] width 15 height 13
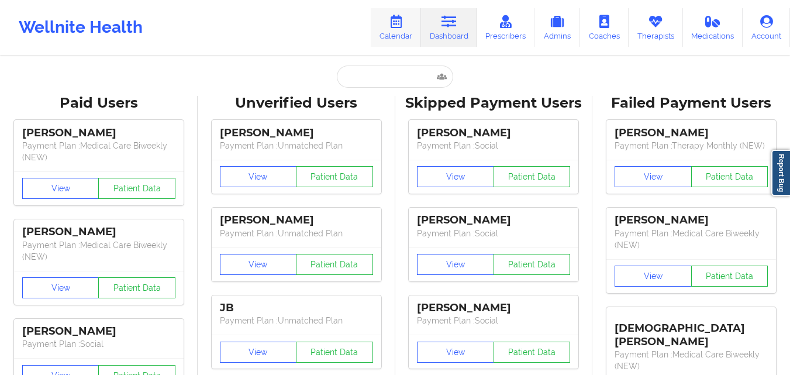
click at [412, 17] on link "Calendar" at bounding box center [396, 27] width 50 height 39
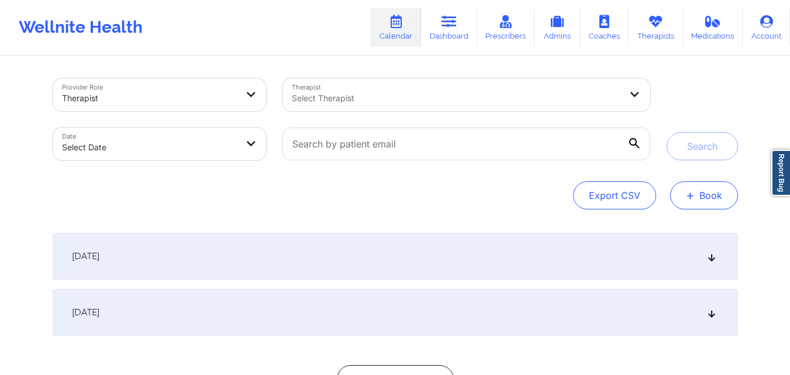
click at [710, 205] on button "+ Book" at bounding box center [704, 195] width 68 height 28
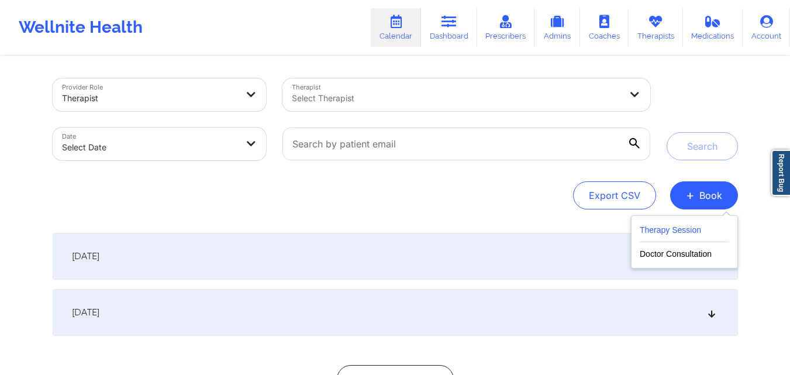
click at [670, 229] on button "Therapy Session" at bounding box center [684, 232] width 89 height 19
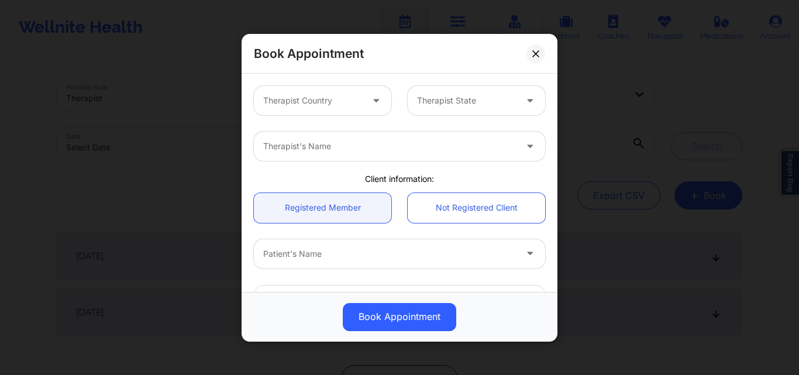
click at [327, 102] on div at bounding box center [312, 101] width 99 height 14
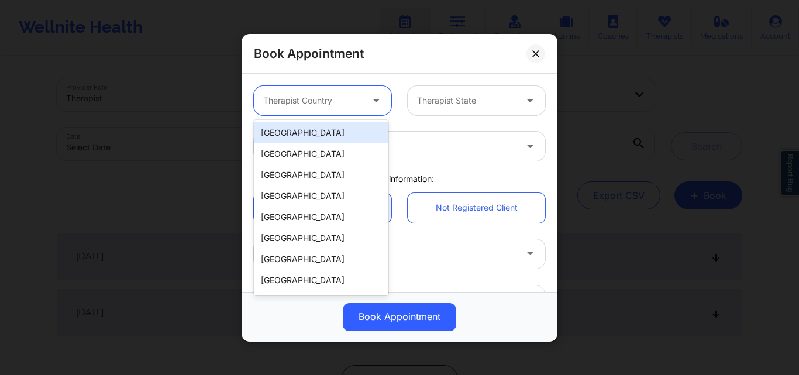
click at [322, 128] on div "[GEOGRAPHIC_DATA]" at bounding box center [321, 132] width 134 height 21
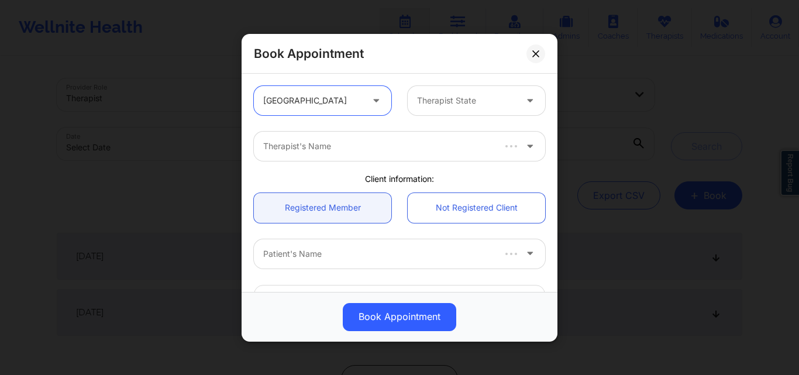
click at [446, 105] on div at bounding box center [466, 101] width 99 height 14
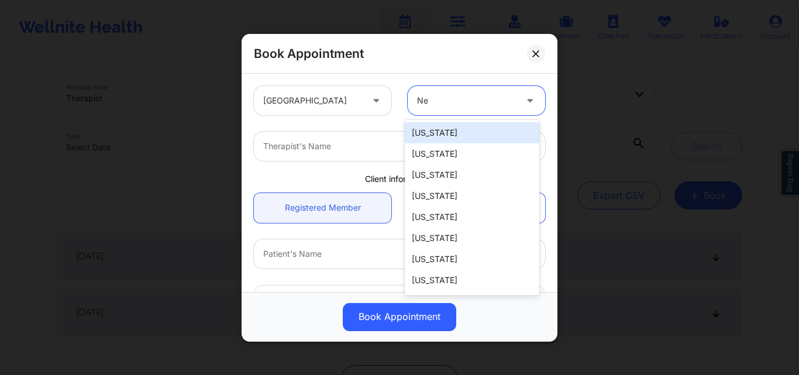
type input "New"
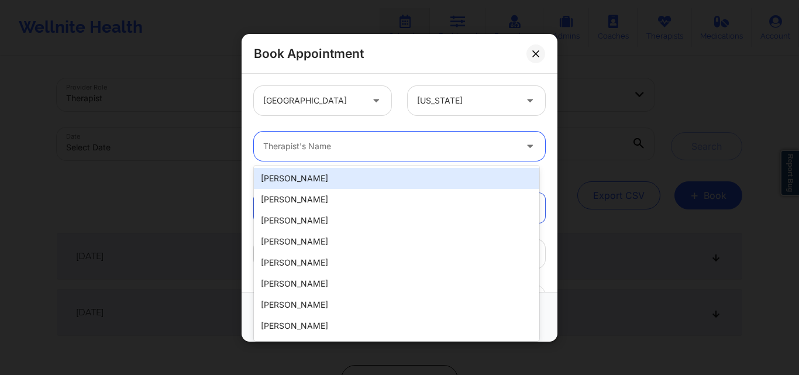
click at [332, 135] on div "Therapist's Name" at bounding box center [385, 146] width 263 height 29
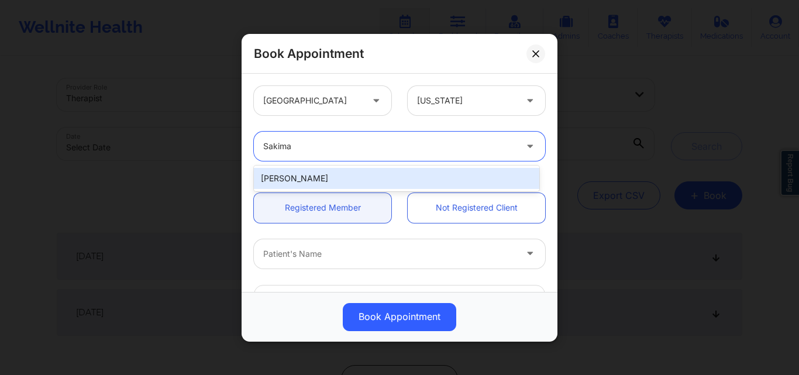
type input "Sakima"
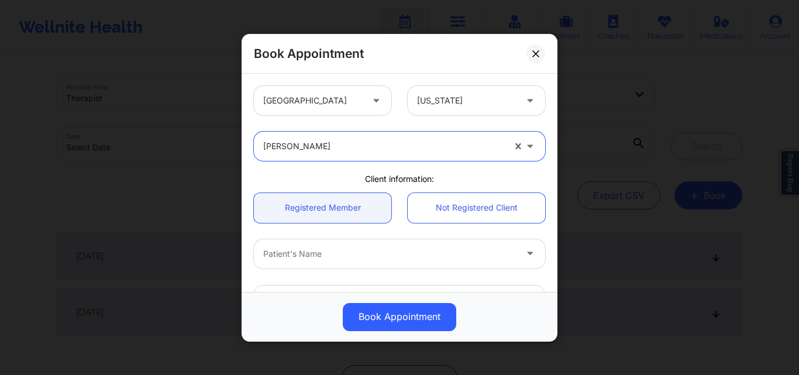
scroll to position [117, 0]
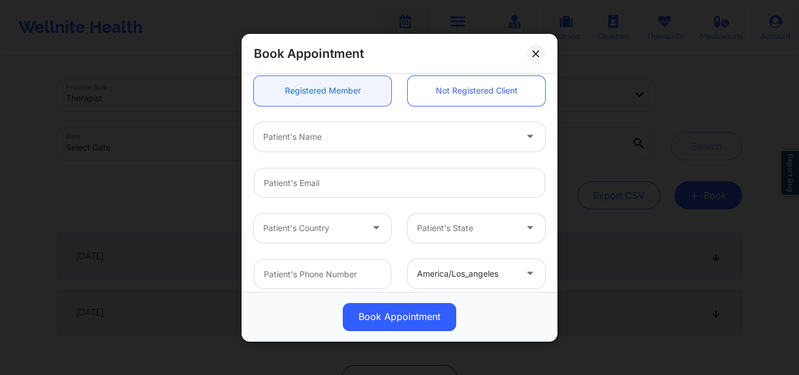
click at [314, 95] on link "Registered Member" at bounding box center [322, 90] width 137 height 30
click at [340, 138] on div at bounding box center [389, 136] width 253 height 14
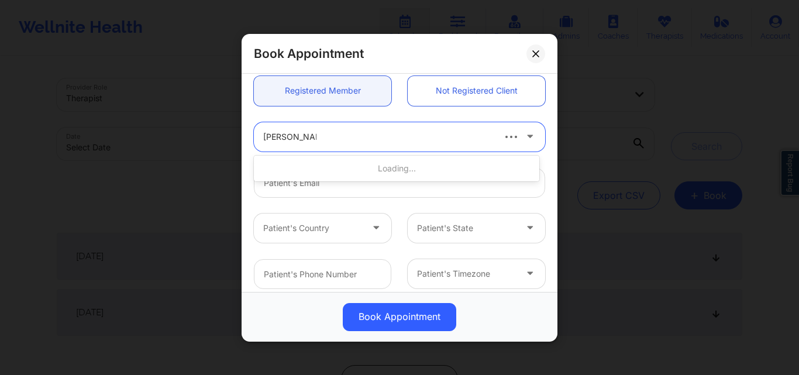
type input "[PERSON_NAME]"
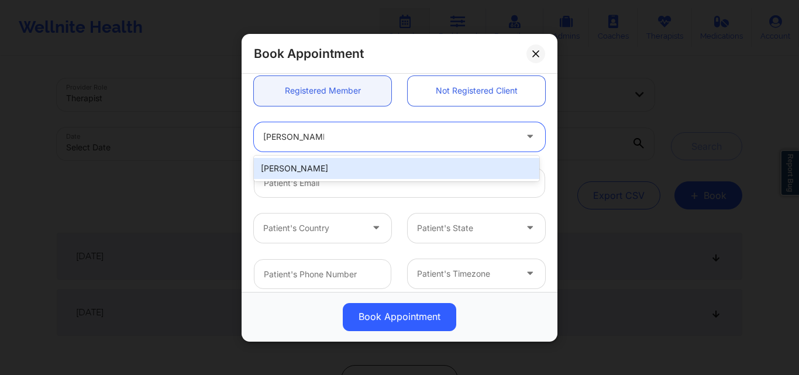
click at [341, 169] on div "[PERSON_NAME]" at bounding box center [396, 168] width 285 height 21
type input "[EMAIL_ADDRESS][DOMAIN_NAME]"
type input "[PHONE_NUMBER]"
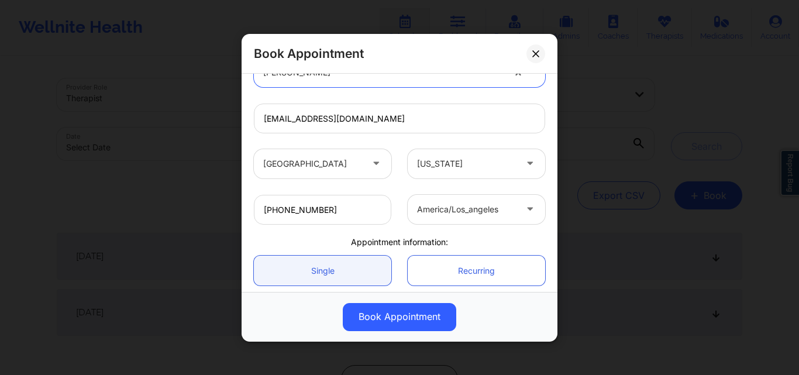
scroll to position [234, 0]
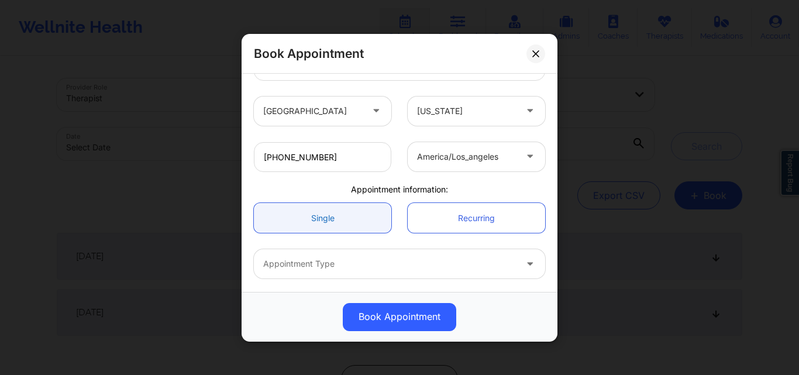
click at [315, 220] on link "Single" at bounding box center [322, 218] width 137 height 30
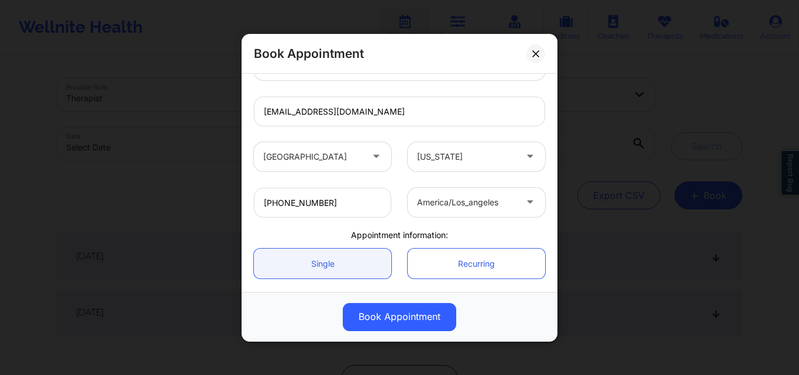
scroll to position [44, 0]
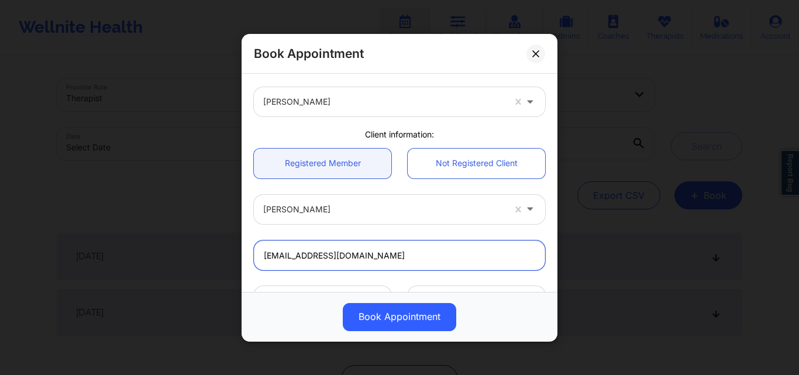
click at [369, 252] on input "[EMAIL_ADDRESS][DOMAIN_NAME]" at bounding box center [399, 255] width 291 height 30
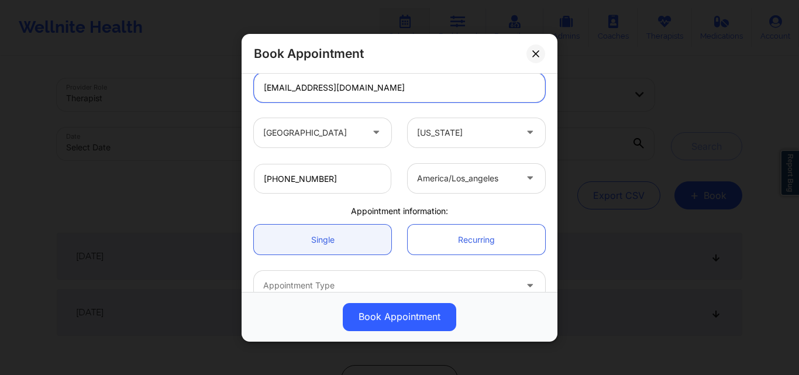
scroll to position [278, 0]
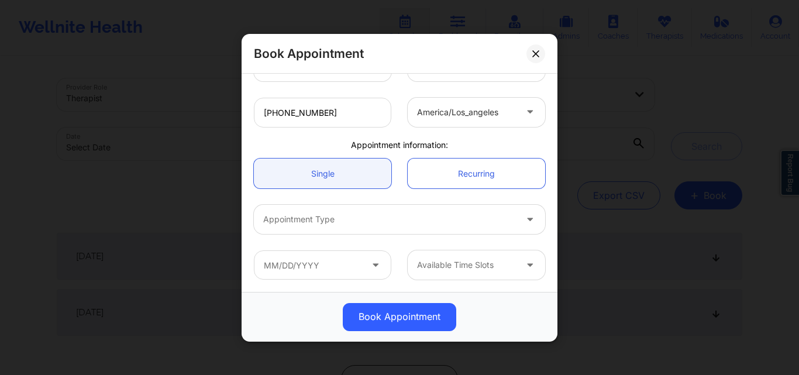
click at [334, 220] on div at bounding box center [389, 219] width 253 height 14
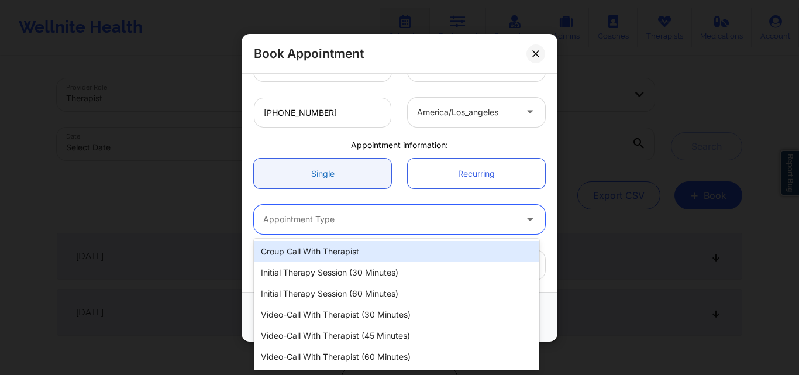
click at [321, 167] on link "Single" at bounding box center [322, 173] width 137 height 30
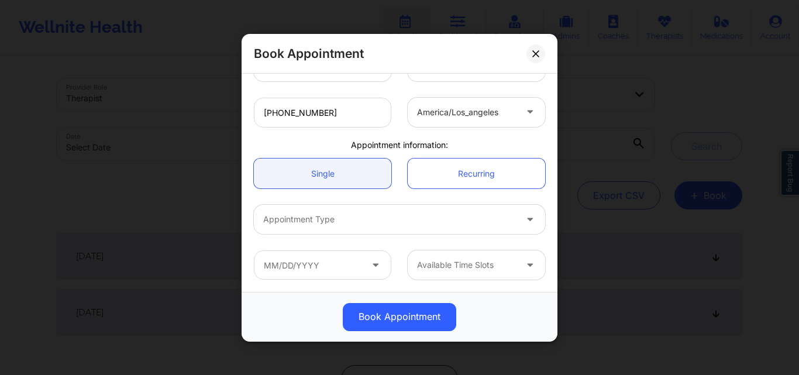
click at [340, 223] on div at bounding box center [389, 219] width 253 height 14
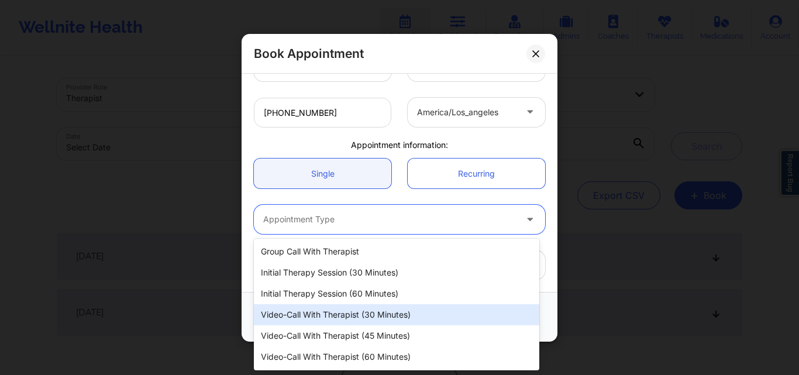
click at [340, 316] on div "Video-Call with Therapist (30 minutes)" at bounding box center [396, 314] width 285 height 21
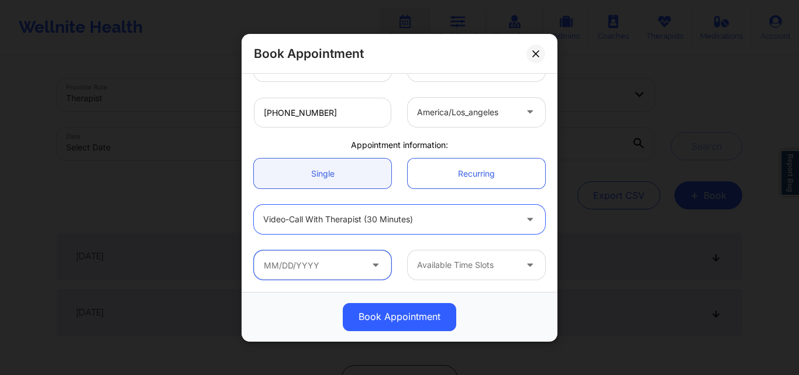
click at [331, 270] on input "text" at bounding box center [322, 264] width 137 height 29
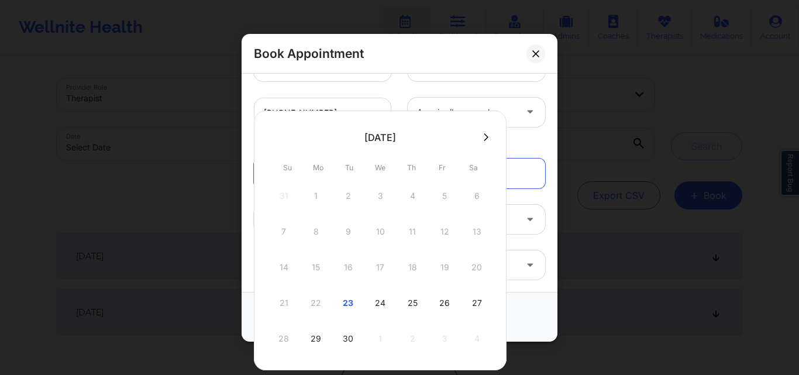
click at [482, 136] on button at bounding box center [486, 137] width 12 height 10
click at [449, 232] on div "10" at bounding box center [444, 231] width 29 height 33
type input "10/10/2025"
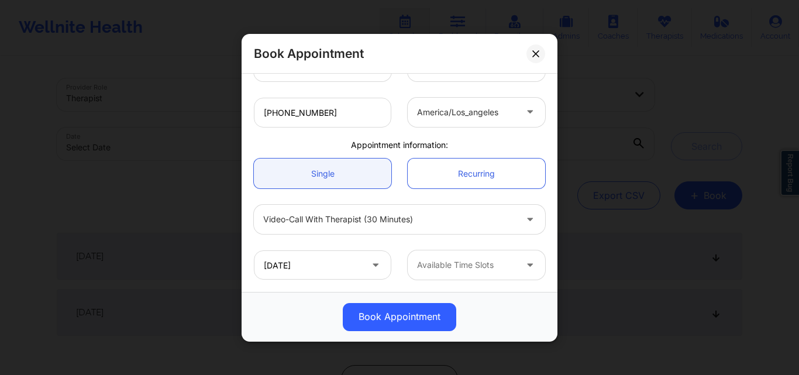
click at [478, 269] on div at bounding box center [466, 265] width 99 height 14
click at [469, 267] on div at bounding box center [466, 265] width 99 height 14
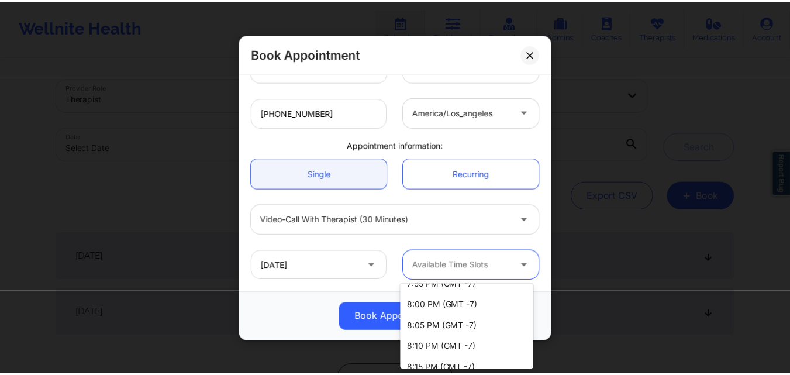
scroll to position [760, 0]
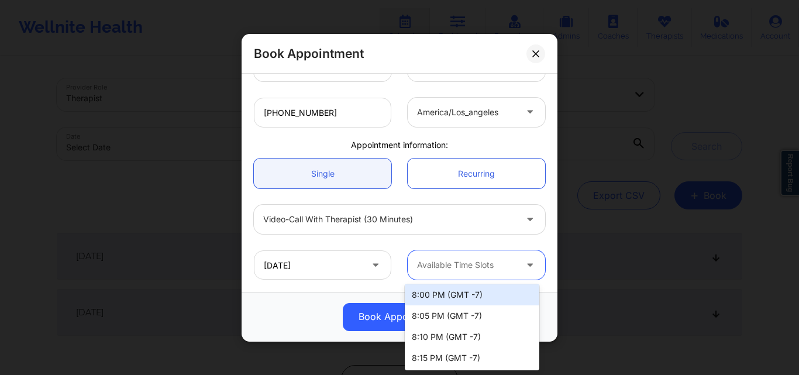
click at [443, 290] on div "8:00 PM (GMT -7)" at bounding box center [472, 294] width 134 height 21
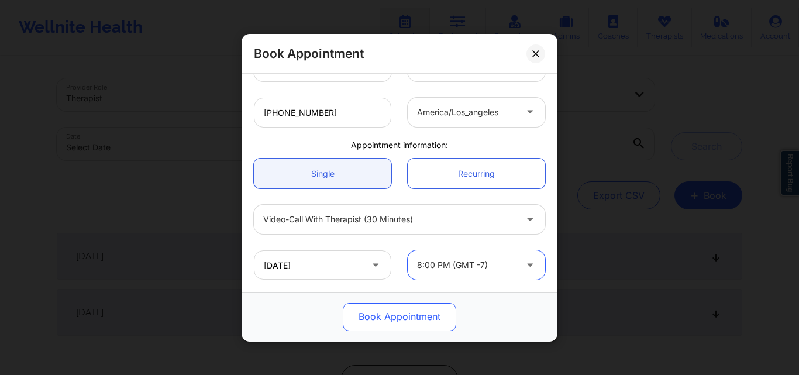
click at [392, 315] on button "Book Appointment" at bounding box center [399, 316] width 113 height 28
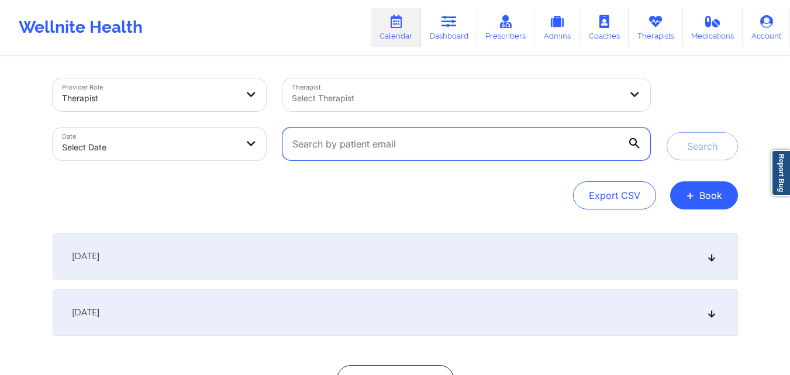
click at [541, 139] on input "text" at bounding box center [465, 143] width 367 height 33
paste input "[EMAIL_ADDRESS][DOMAIN_NAME]"
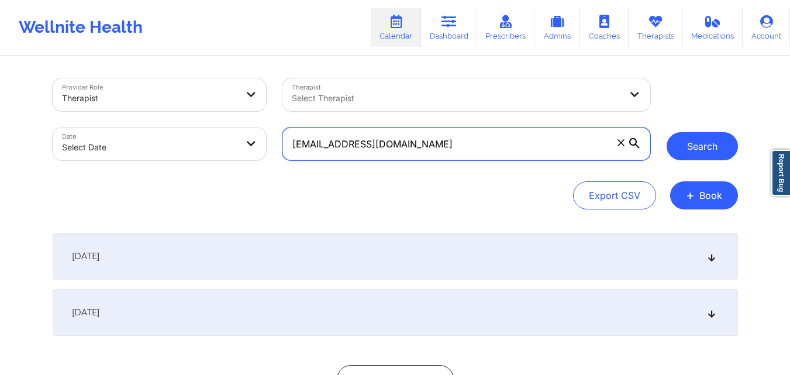
type input "[EMAIL_ADDRESS][DOMAIN_NAME]"
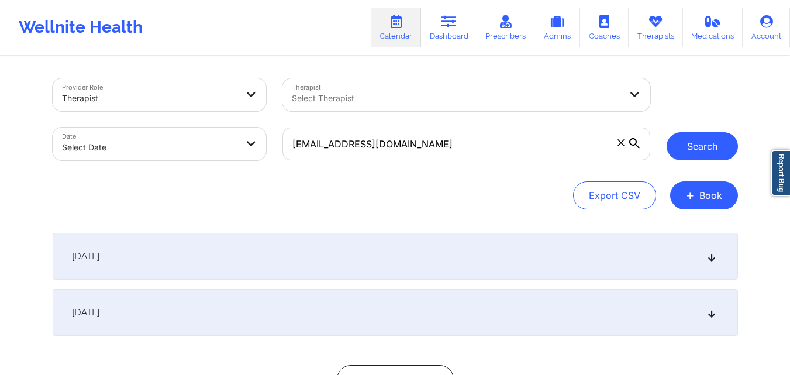
click at [692, 154] on button "Search" at bounding box center [702, 146] width 71 height 28
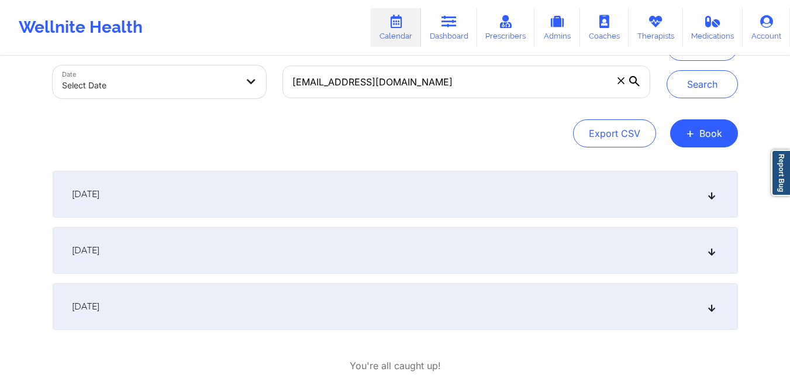
scroll to position [117, 0]
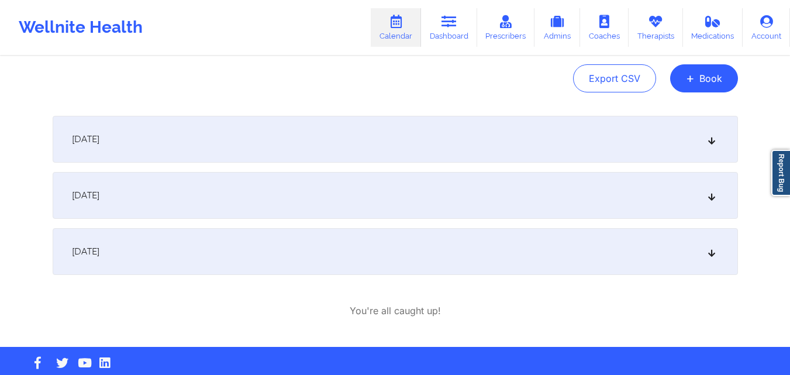
click at [367, 242] on div "[DATE]" at bounding box center [395, 251] width 685 height 47
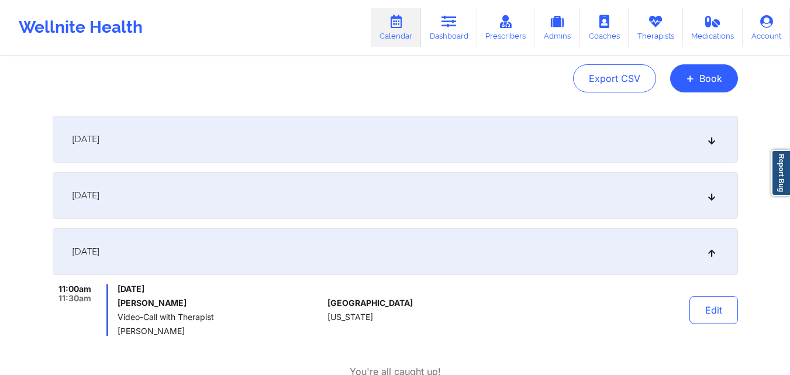
click at [413, 96] on div "Provider Role Therapist Therapist Select Therapist Date Select Date [EMAIL_ADDR…" at bounding box center [395, 173] width 702 height 467
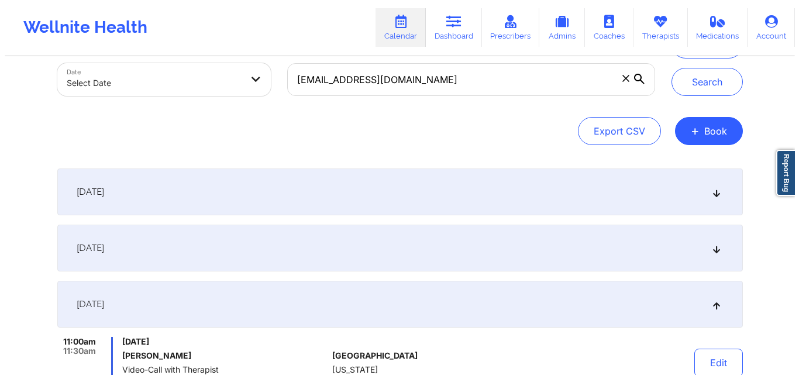
scroll to position [0, 0]
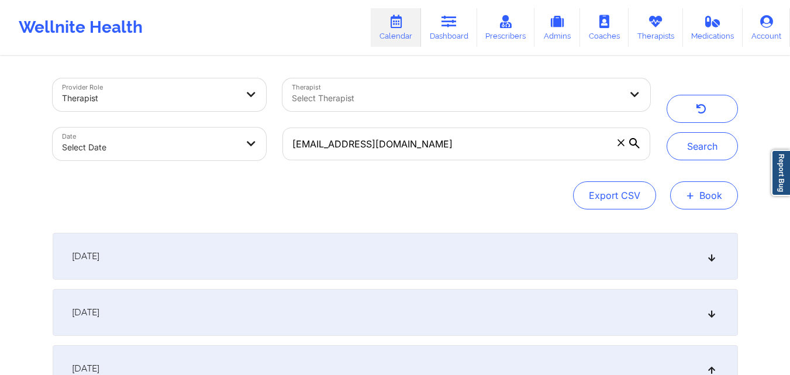
click at [706, 205] on button "+ Book" at bounding box center [704, 195] width 68 height 28
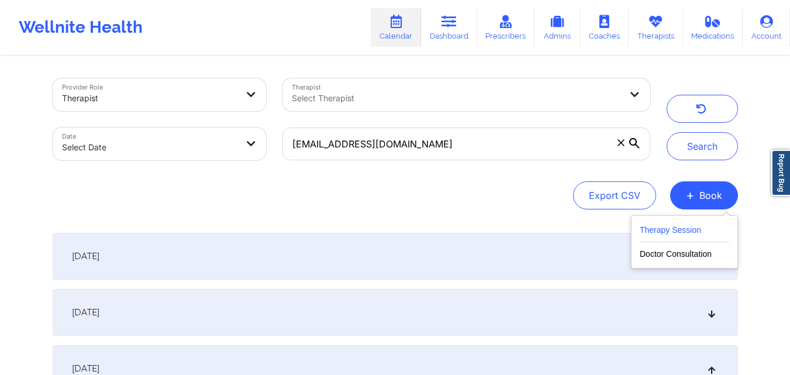
click at [699, 235] on button "Therapy Session" at bounding box center [684, 232] width 89 height 19
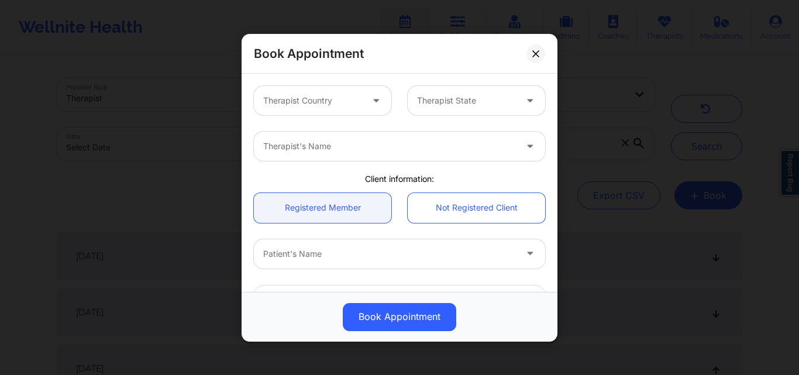
click at [355, 101] on div at bounding box center [312, 101] width 99 height 14
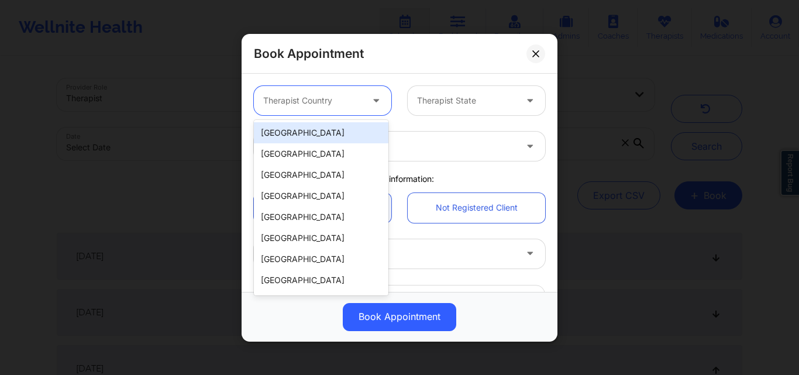
click at [321, 134] on div "[GEOGRAPHIC_DATA]" at bounding box center [321, 132] width 134 height 21
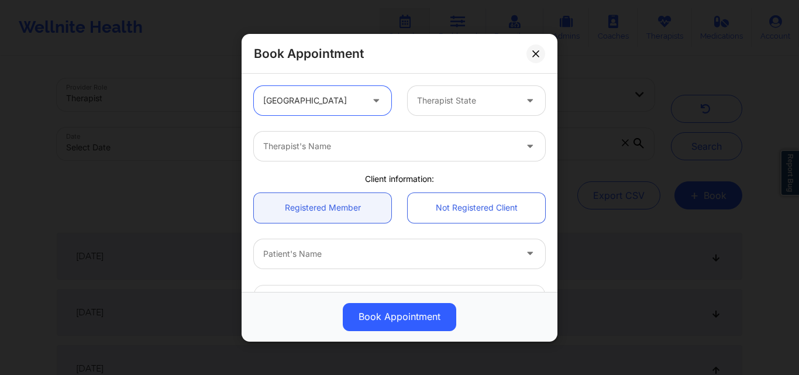
click at [468, 104] on div at bounding box center [466, 101] width 99 height 14
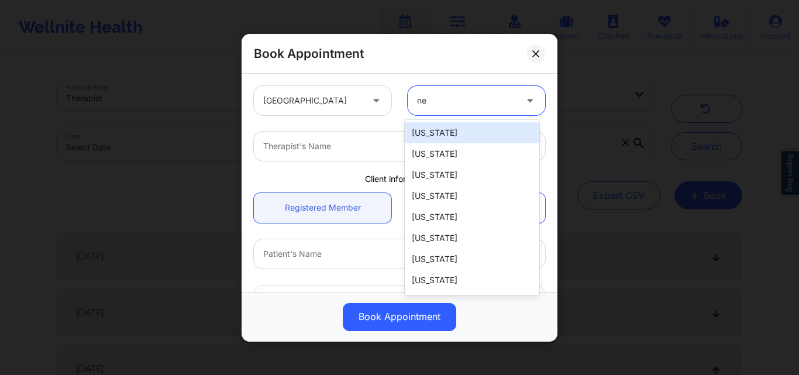
type input "new"
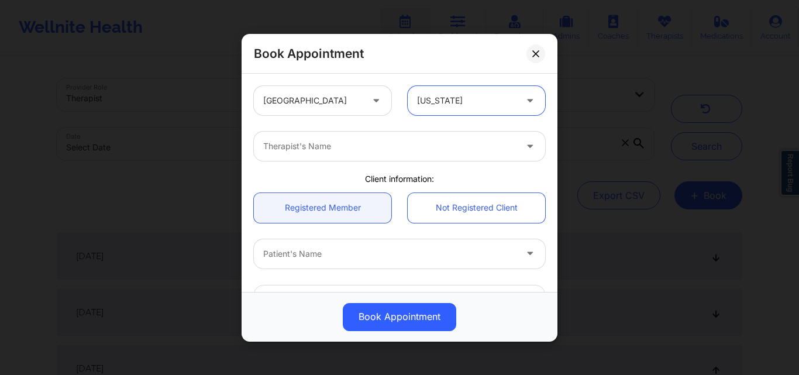
click at [500, 142] on div at bounding box center [389, 146] width 253 height 14
type input "Sakima"
click at [301, 212] on link "Registered Member" at bounding box center [322, 207] width 137 height 30
click at [349, 253] on div at bounding box center [389, 253] width 253 height 14
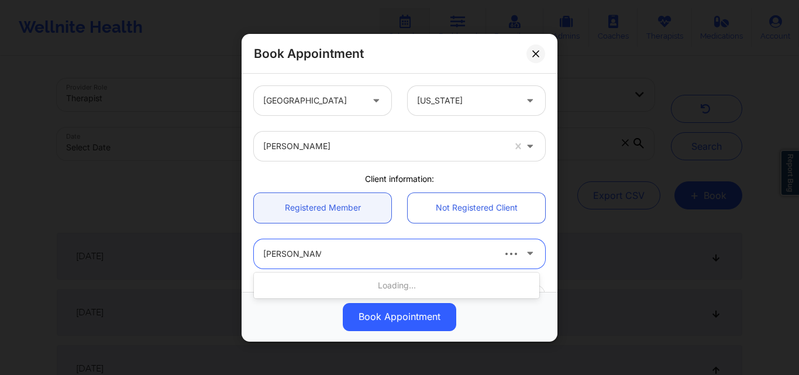
type input "[PERSON_NAME]"
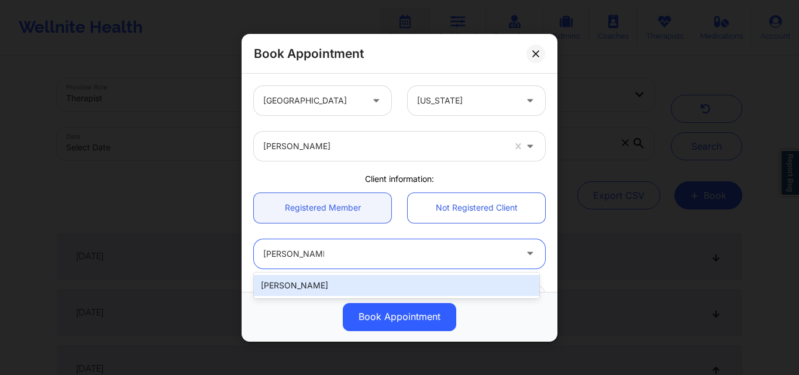
type input "[EMAIL_ADDRESS][DOMAIN_NAME]"
type input "[PHONE_NUMBER]"
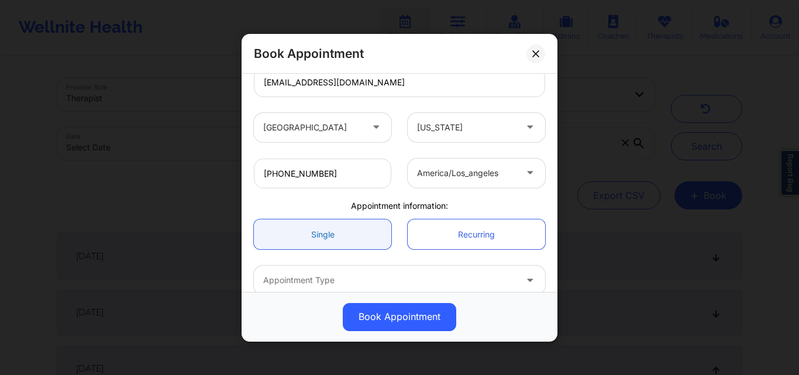
scroll to position [234, 0]
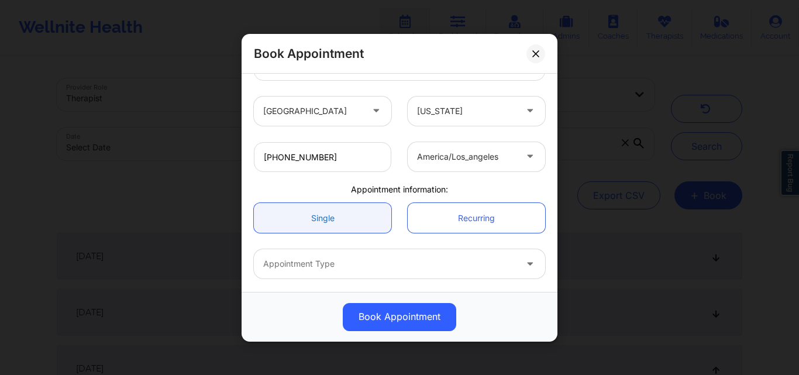
click at [328, 229] on link "Single" at bounding box center [322, 218] width 137 height 30
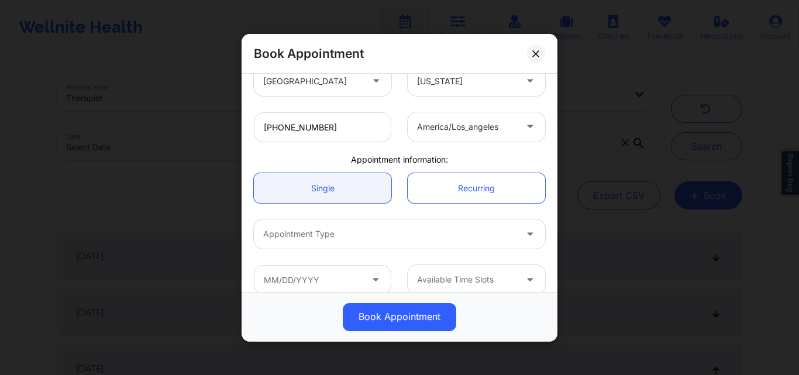
scroll to position [278, 0]
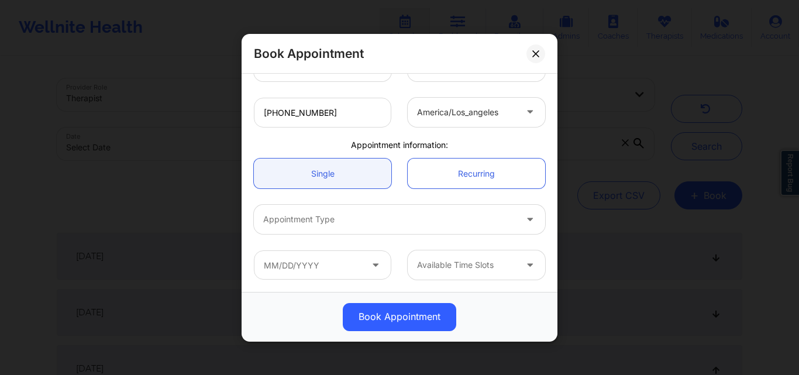
click at [323, 222] on div at bounding box center [389, 219] width 253 height 14
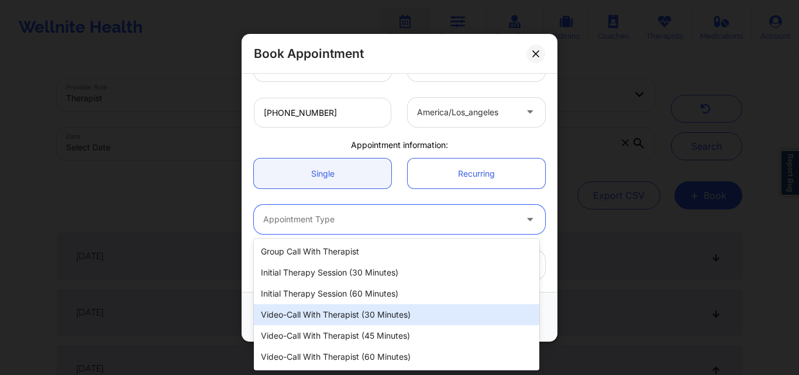
click at [313, 316] on div "Video-Call with Therapist (30 minutes)" at bounding box center [396, 314] width 285 height 21
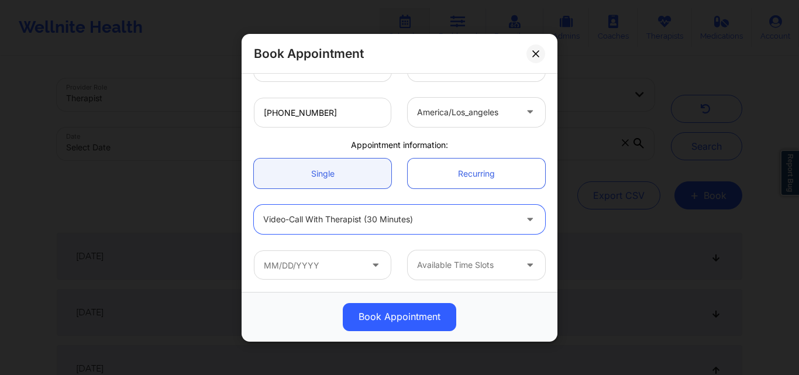
click at [319, 281] on div "Available Time Slots" at bounding box center [400, 265] width 308 height 46
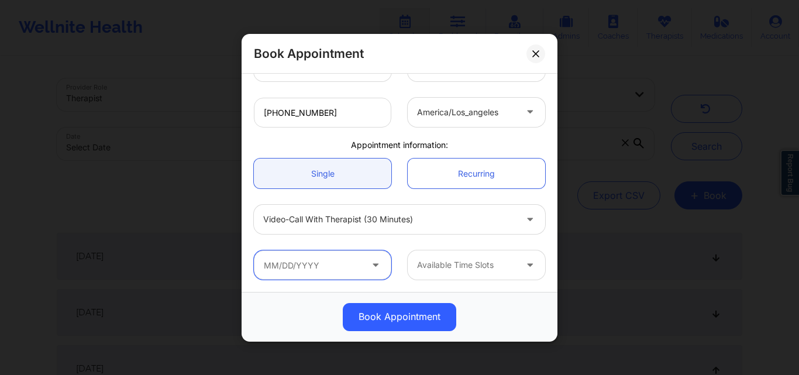
click at [320, 264] on input "text" at bounding box center [322, 264] width 137 height 29
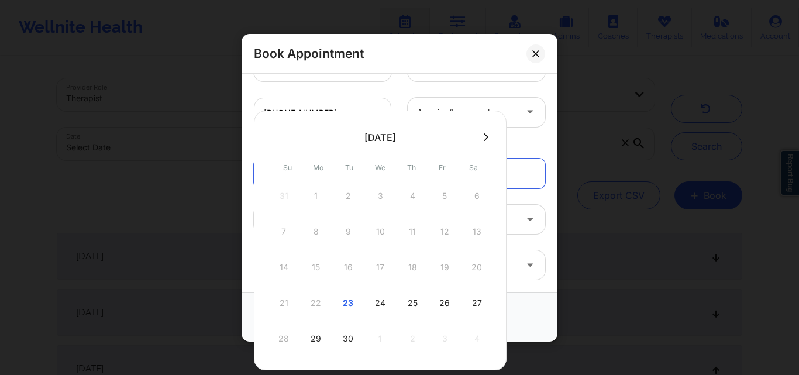
click at [488, 133] on icon at bounding box center [486, 137] width 5 height 9
click at [443, 266] on div "17" at bounding box center [444, 267] width 29 height 33
type input "[DATE]"
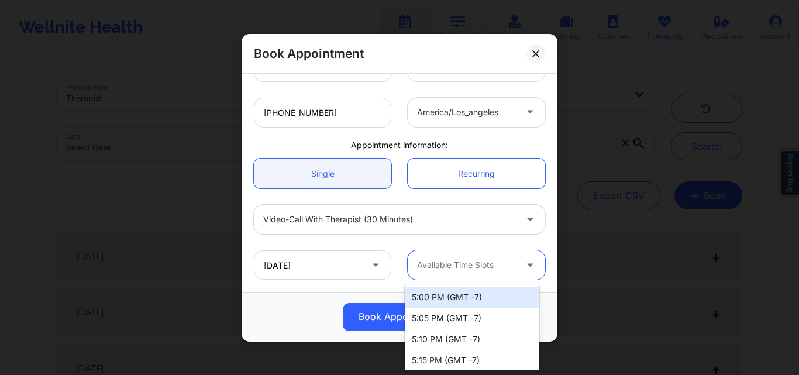
click at [443, 265] on div at bounding box center [466, 265] width 99 height 14
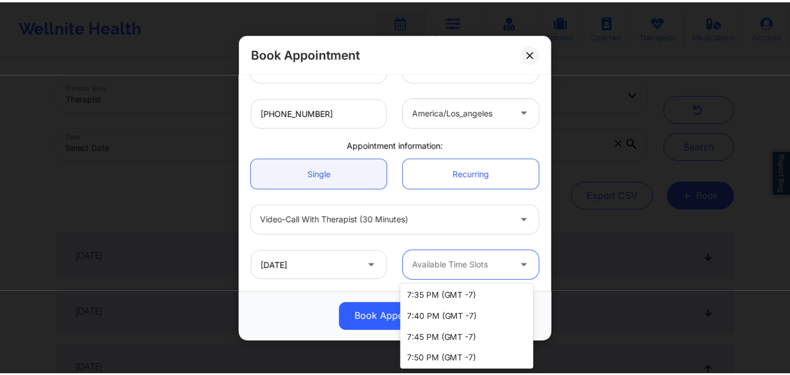
scroll to position [702, 0]
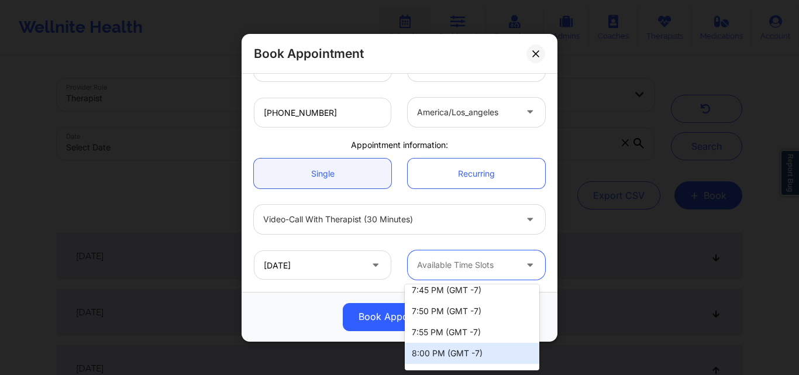
click at [434, 352] on div "8:00 PM (GMT -7)" at bounding box center [472, 353] width 134 height 21
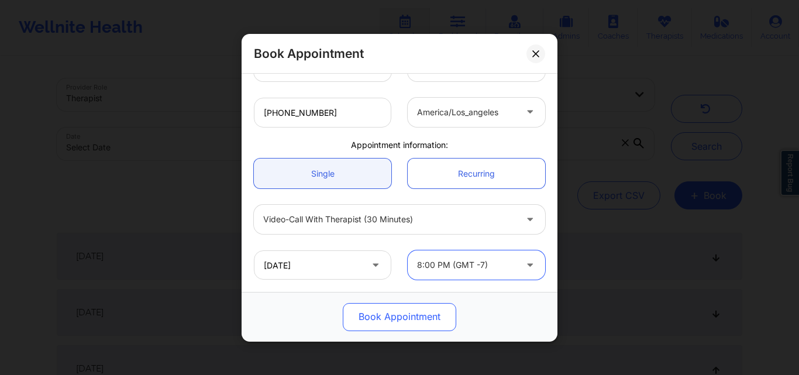
click at [392, 324] on button "Book Appointment" at bounding box center [399, 316] width 113 height 28
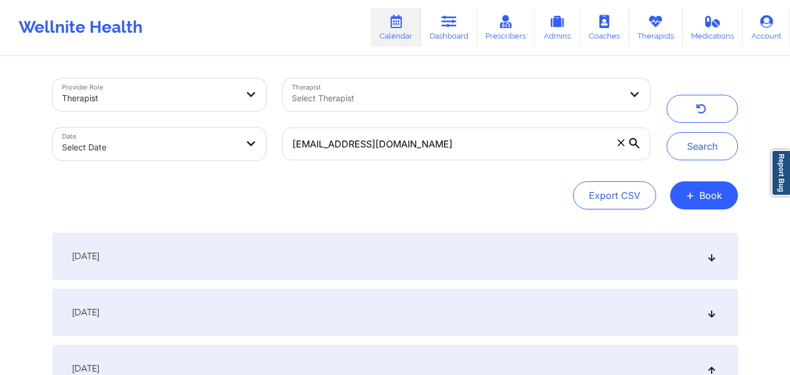
click at [394, 35] on link "Calendar" at bounding box center [396, 27] width 50 height 39
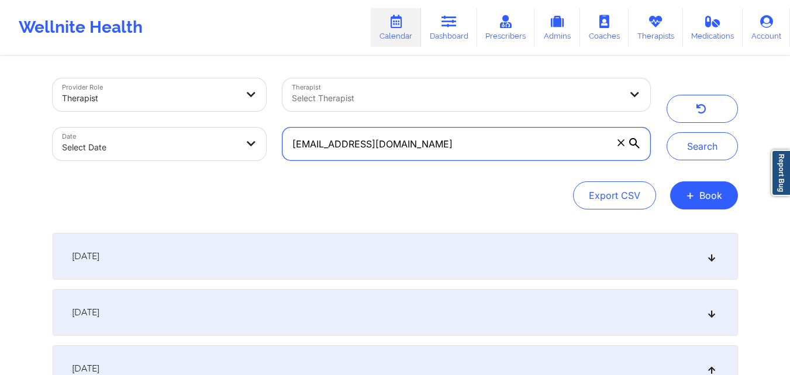
click at [437, 139] on input "[EMAIL_ADDRESS][DOMAIN_NAME]" at bounding box center [465, 143] width 367 height 33
paste input "g.c.layman999"
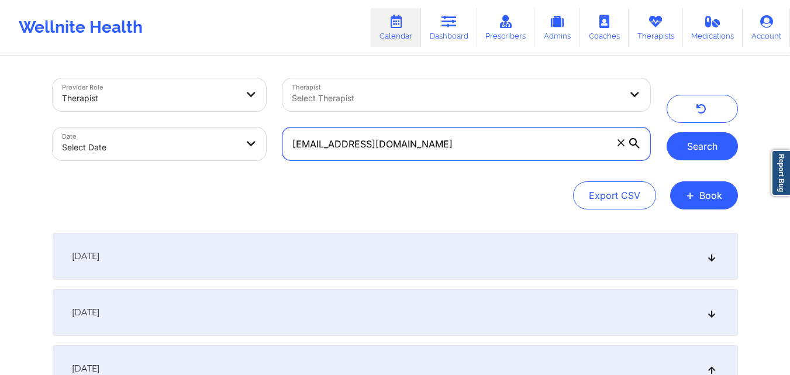
type input "[EMAIL_ADDRESS][DOMAIN_NAME]"
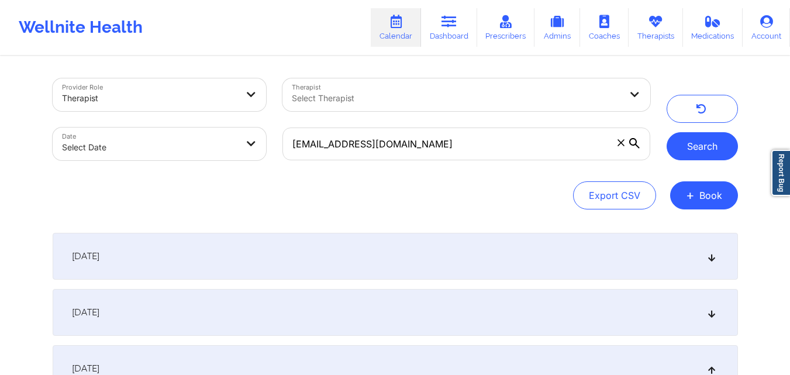
click at [702, 153] on button "Search" at bounding box center [702, 146] width 71 height 28
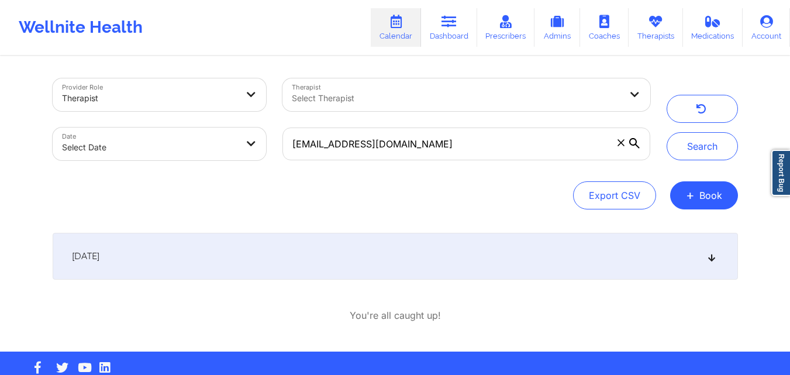
click at [427, 243] on div "[DATE]" at bounding box center [395, 256] width 685 height 47
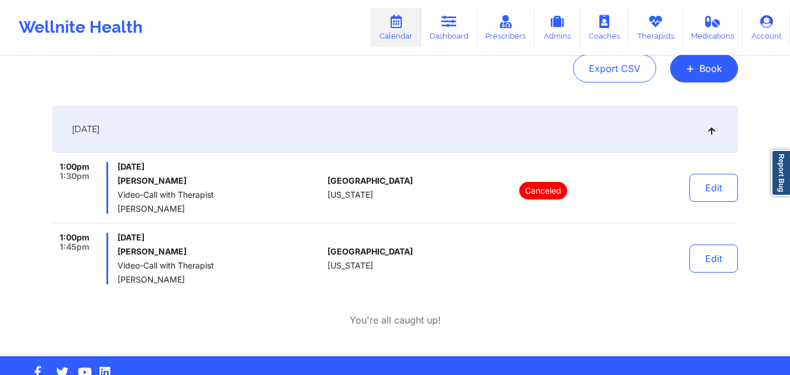
scroll to position [156, 0]
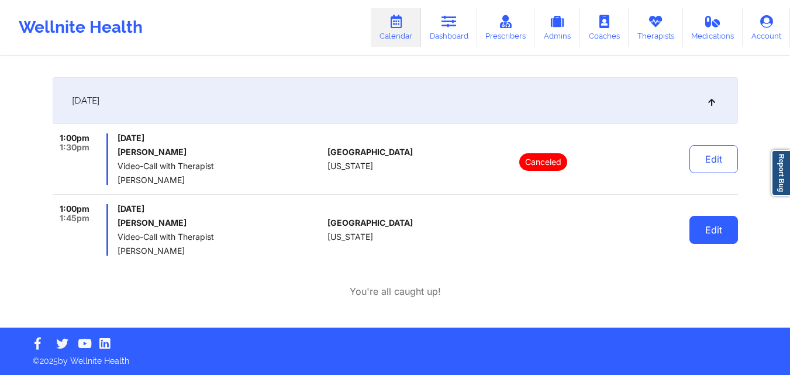
click at [717, 229] on button "Edit" at bounding box center [713, 230] width 49 height 28
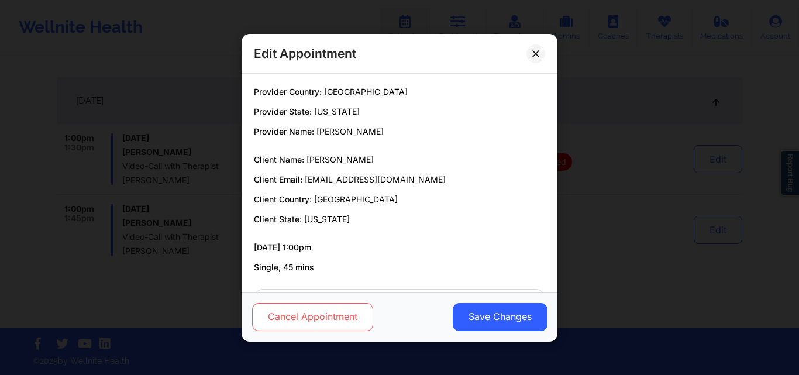
click at [325, 317] on button "Cancel Appointment" at bounding box center [312, 316] width 121 height 28
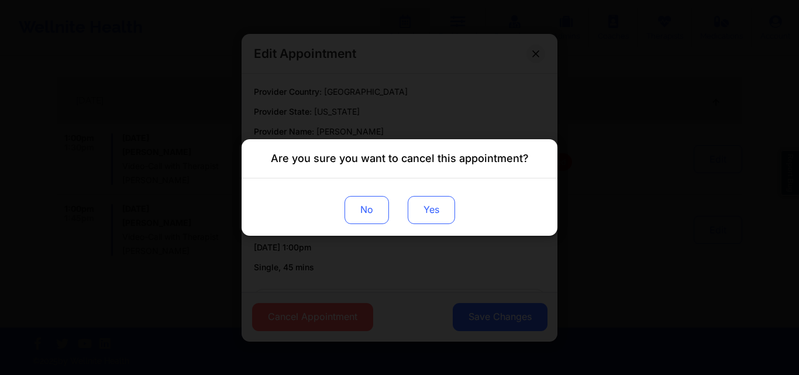
click at [433, 219] on button "Yes" at bounding box center [431, 210] width 47 height 28
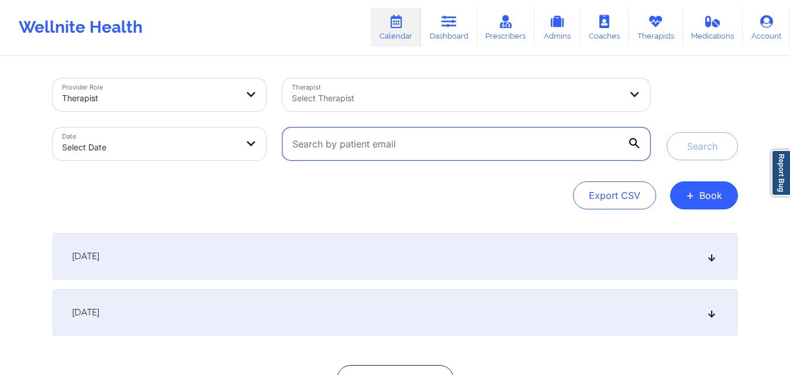
click at [438, 151] on input "text" at bounding box center [465, 143] width 367 height 33
paste input "[EMAIL_ADDRESS][DOMAIN_NAME]"
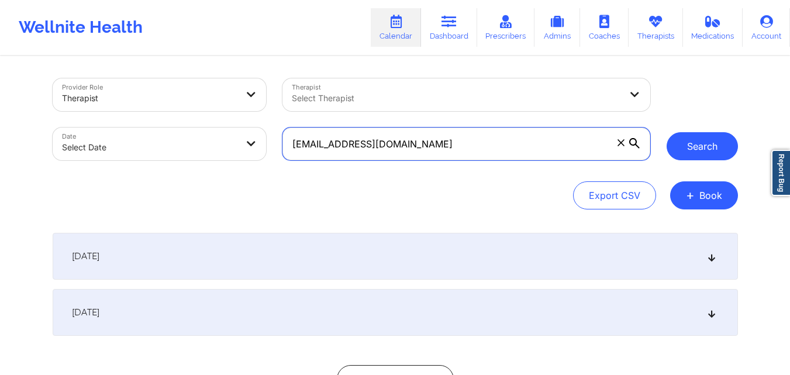
type input "[EMAIL_ADDRESS][DOMAIN_NAME]"
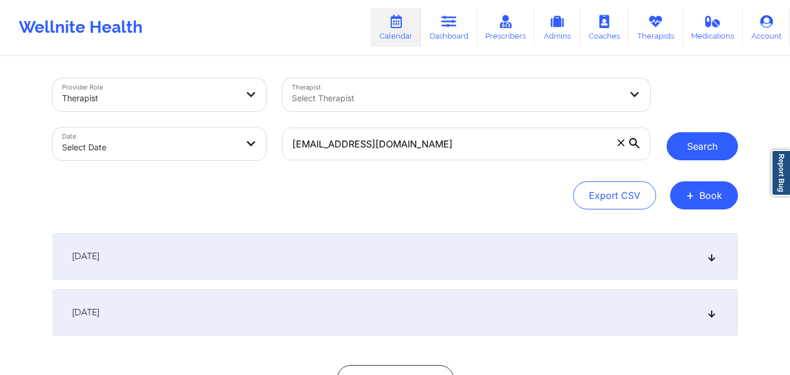
click at [708, 148] on button "Search" at bounding box center [702, 146] width 71 height 28
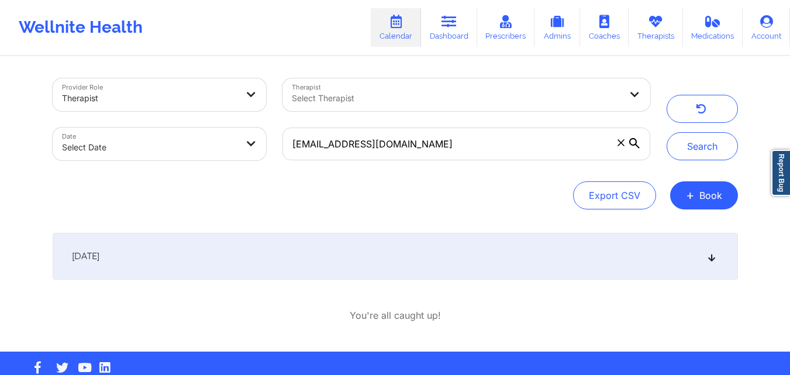
click at [345, 256] on div "[DATE]" at bounding box center [395, 256] width 685 height 47
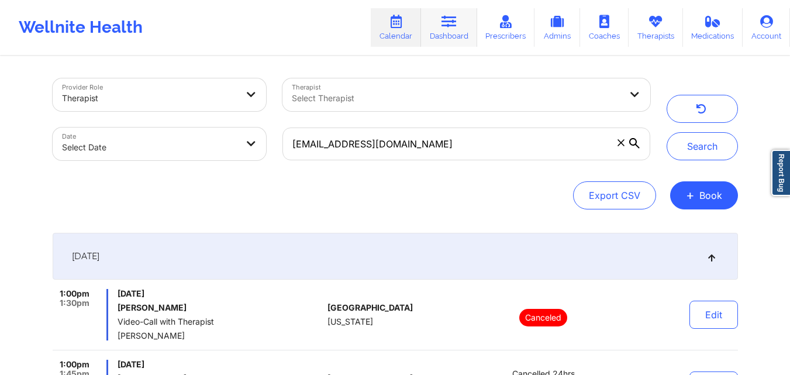
click at [436, 36] on link "Dashboard" at bounding box center [449, 27] width 56 height 39
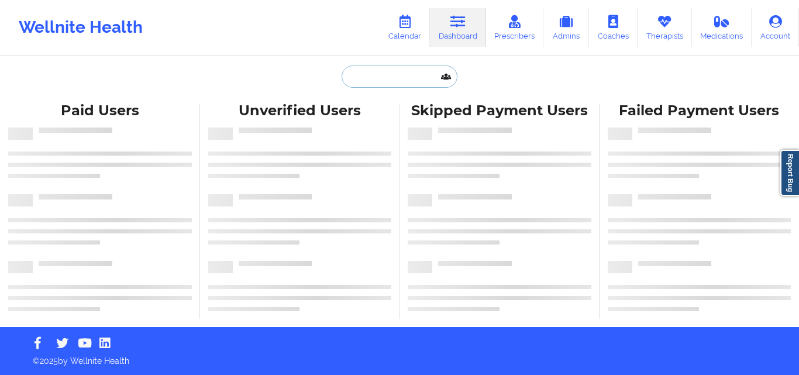
click at [397, 77] on input "text" at bounding box center [399, 76] width 116 height 22
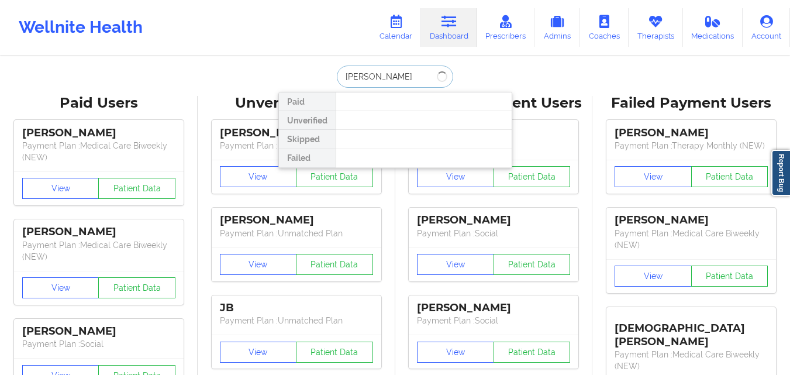
type input "Frank H W"
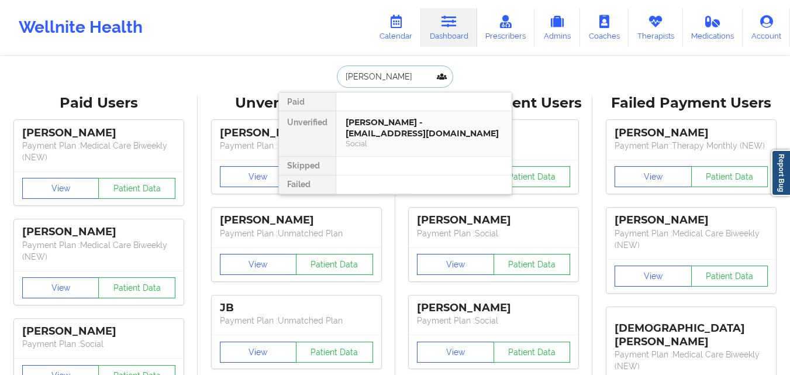
click at [406, 112] on div "Frank H Welz - elizabethwelz30485@gmail.com Social" at bounding box center [423, 133] width 175 height 45
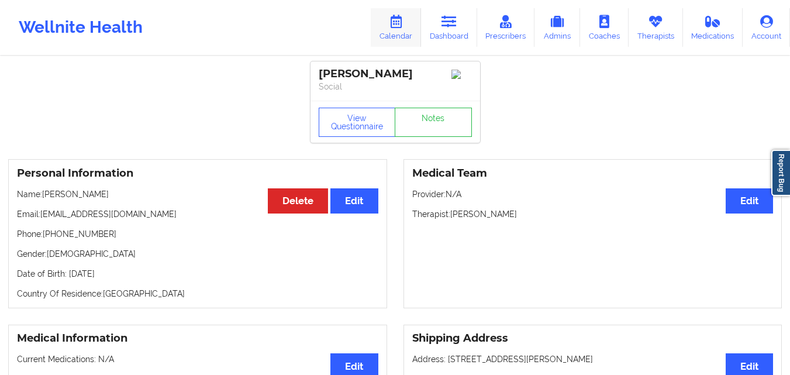
click at [401, 32] on link "Calendar" at bounding box center [396, 27] width 50 height 39
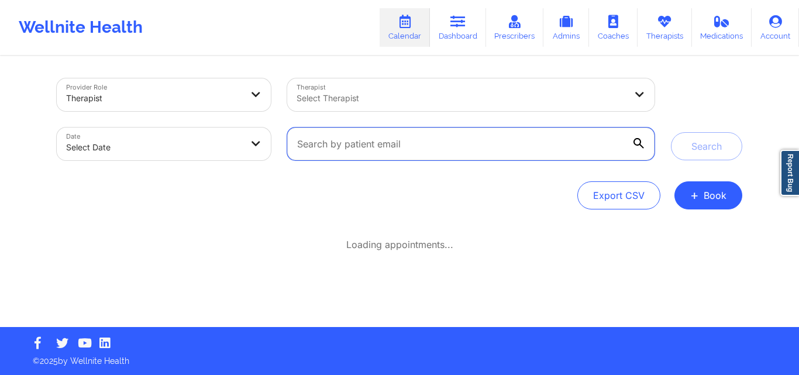
click at [383, 154] on input "text" at bounding box center [470, 143] width 367 height 33
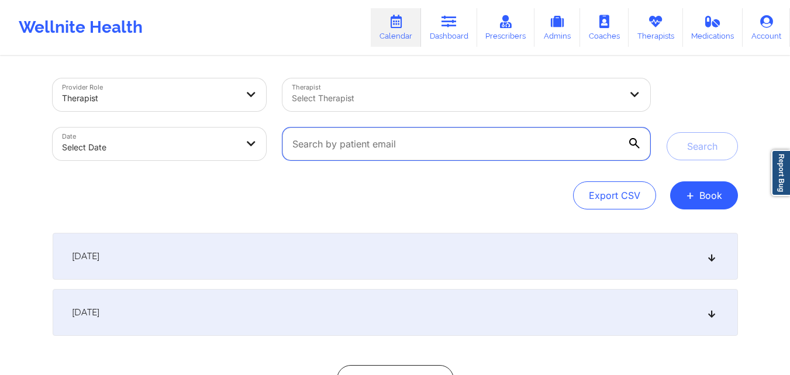
paste input "kaylabalaj@gmail.com"
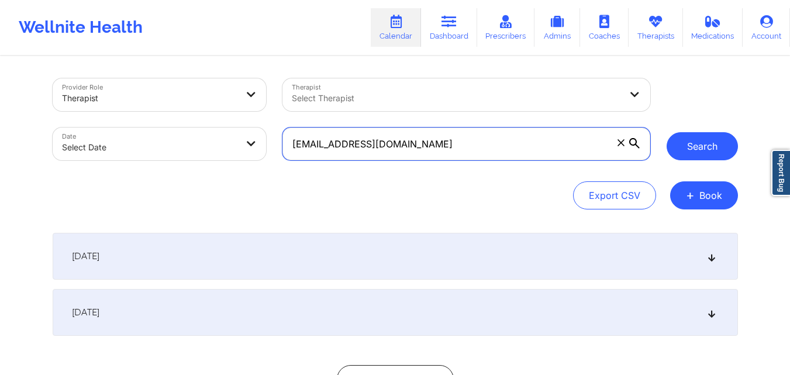
type input "kaylabalaj@gmail.com"
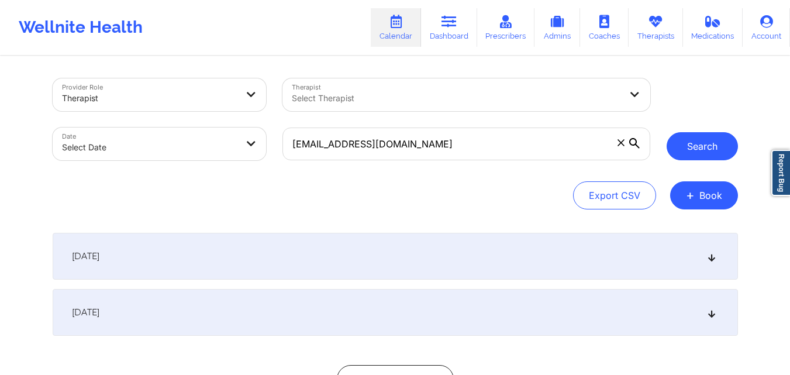
click at [694, 149] on button "Search" at bounding box center [702, 146] width 71 height 28
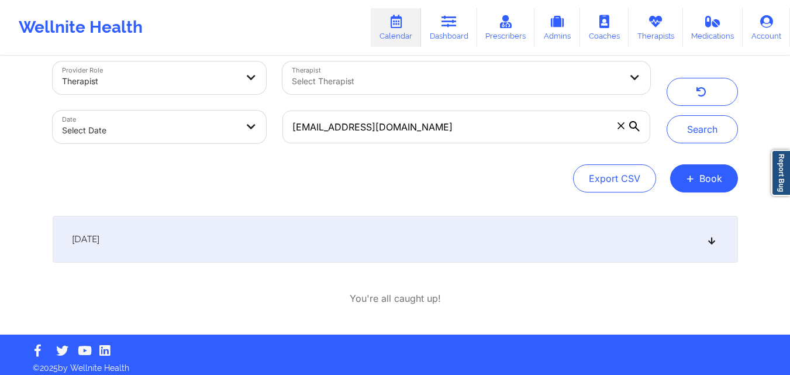
scroll to position [24, 0]
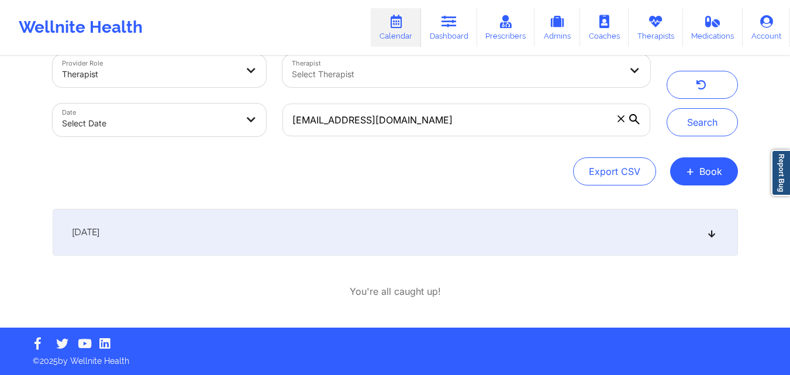
click at [371, 230] on div "[DATE]" at bounding box center [395, 232] width 685 height 47
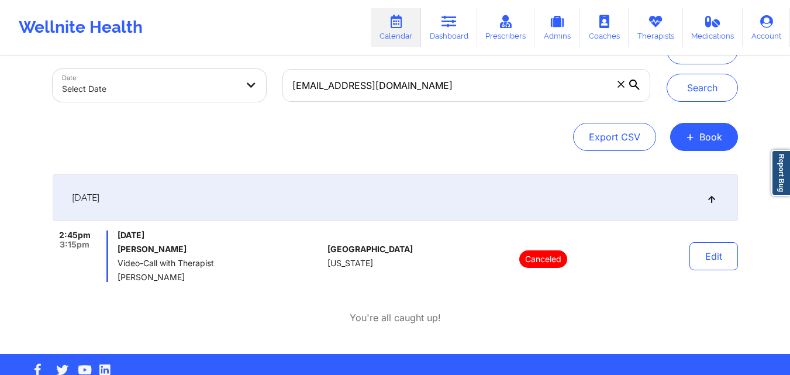
scroll to position [85, 0]
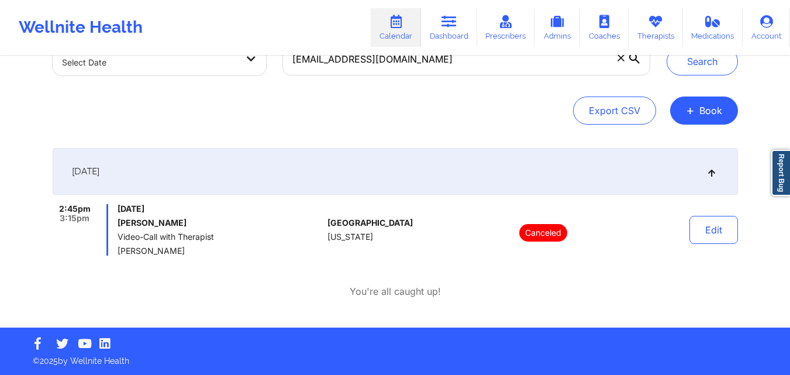
click at [493, 169] on div "[DATE]" at bounding box center [395, 171] width 685 height 47
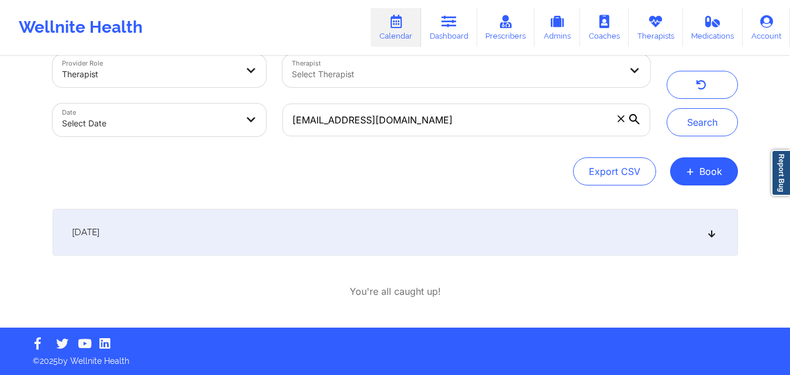
click at [475, 226] on div "[DATE]" at bounding box center [395, 232] width 685 height 47
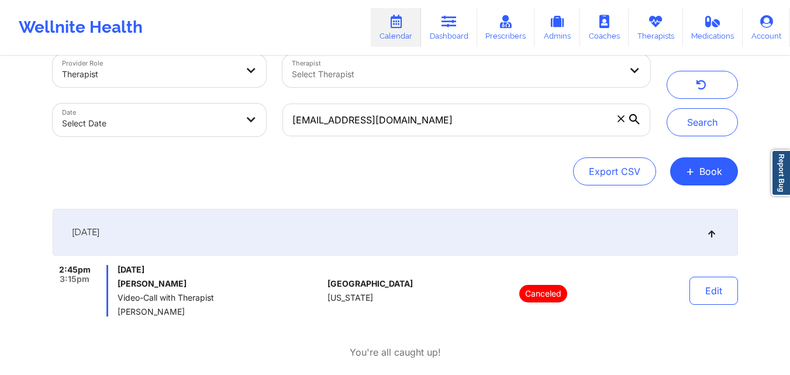
scroll to position [85, 0]
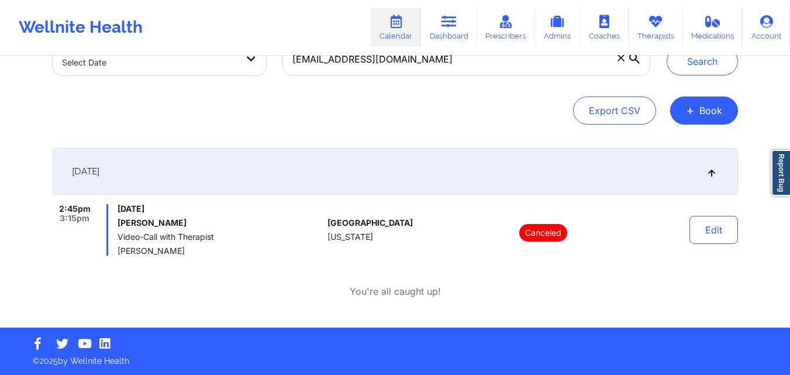
click at [451, 184] on div "[DATE]" at bounding box center [395, 171] width 685 height 47
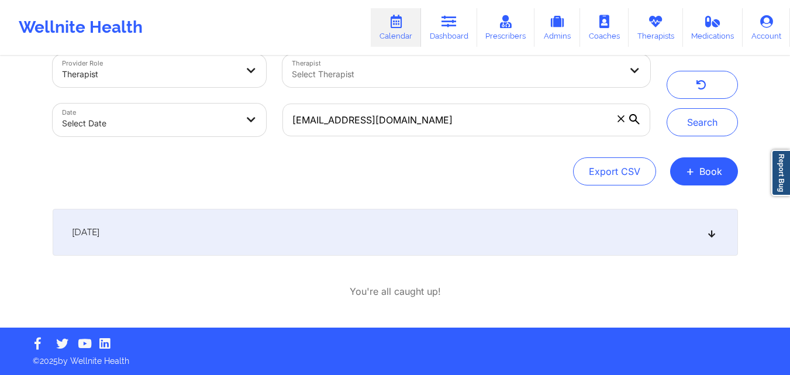
scroll to position [24, 0]
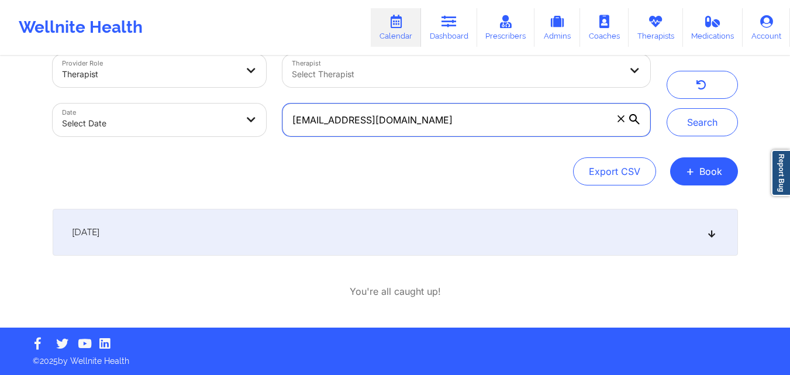
click at [422, 113] on input "kaylabalaj@gmail.com" at bounding box center [465, 119] width 367 height 33
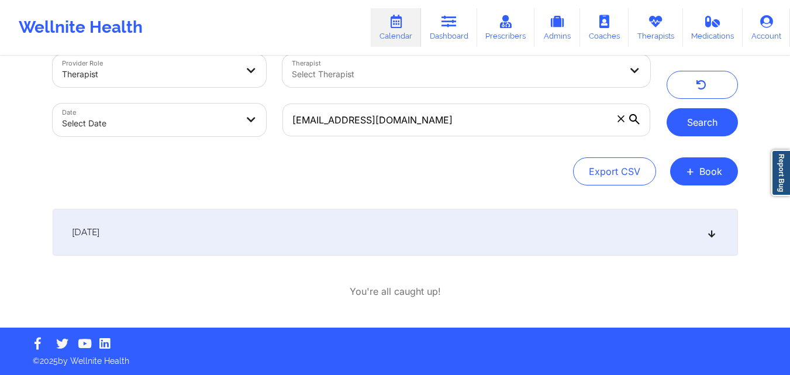
click at [689, 125] on button "Search" at bounding box center [702, 122] width 71 height 28
click at [374, 234] on div "[DATE]" at bounding box center [395, 232] width 685 height 47
